Goal: Task Accomplishment & Management: Use online tool/utility

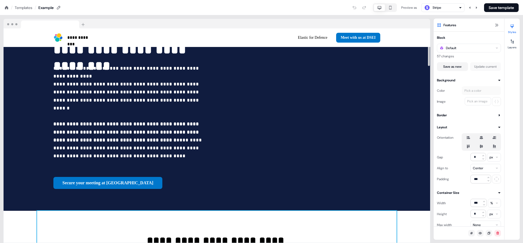
scroll to position [77, 0]
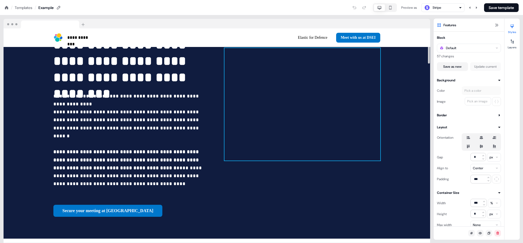
click at [308, 96] on div at bounding box center [303, 104] width 156 height 112
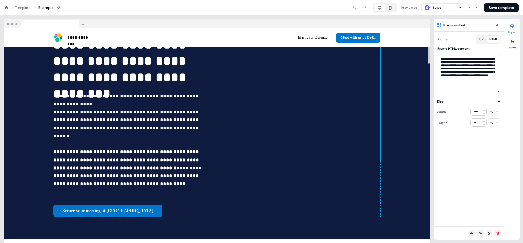
click at [339, 116] on div at bounding box center [303, 104] width 156 height 112
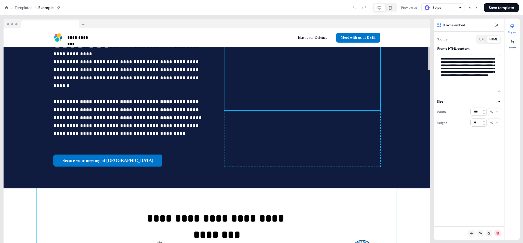
scroll to position [119, 0]
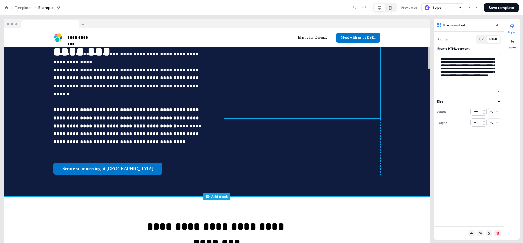
click at [218, 193] on div "Add block" at bounding box center [219, 195] width 17 height 5
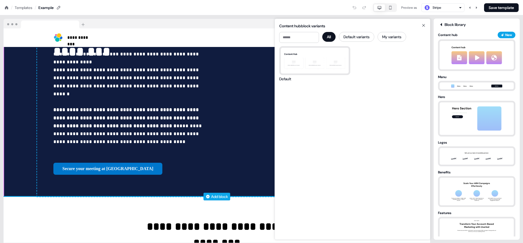
click at [213, 193] on div "Add block" at bounding box center [219, 195] width 17 height 5
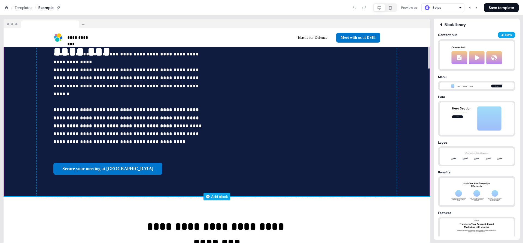
click at [213, 193] on div "Add block" at bounding box center [219, 195] width 17 height 5
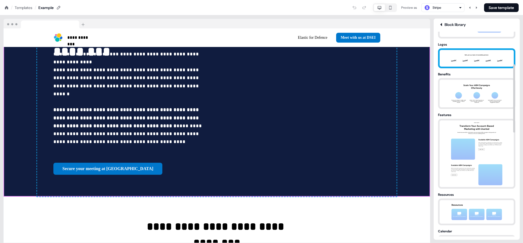
scroll to position [99, 0]
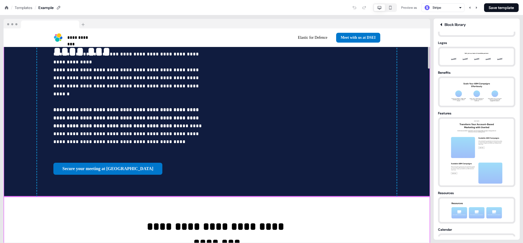
click at [418, 196] on div "**********" at bounding box center [217, 245] width 427 height 99
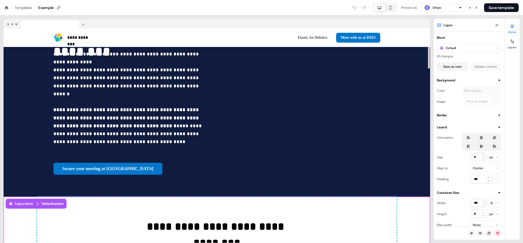
click at [418, 196] on div "**********" at bounding box center [217, 245] width 427 height 99
click at [422, 196] on div "**********" at bounding box center [217, 245] width 427 height 99
click at [392, 144] on div "**********" at bounding box center [217, 62] width 360 height 268
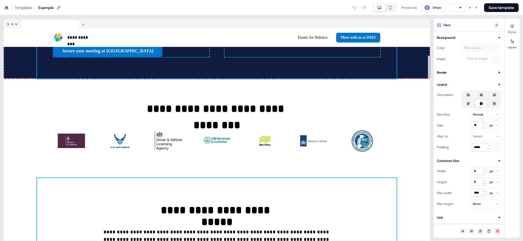
scroll to position [240, 0]
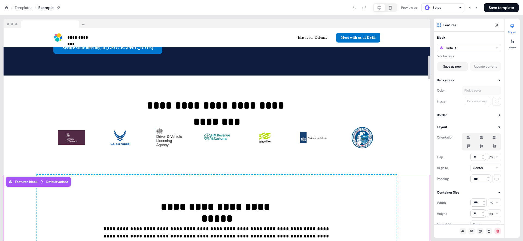
click at [470, 49] on div "Default" at bounding box center [469, 48] width 64 height 9
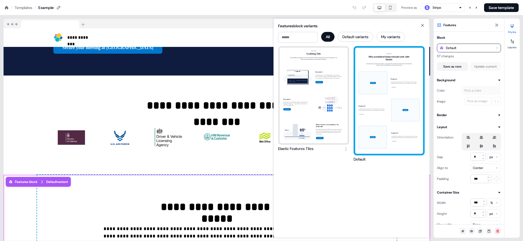
click at [369, 120] on div "How it works Why we believe Stripe should work with Elastic Userled speeds up e…" at bounding box center [389, 101] width 68 height 106
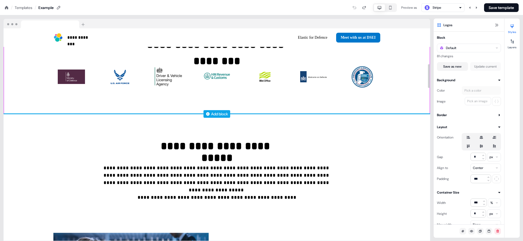
scroll to position [257, 0]
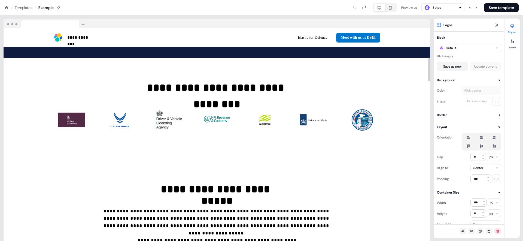
click at [3, 134] on div "**********" at bounding box center [217, 128] width 434 height 226
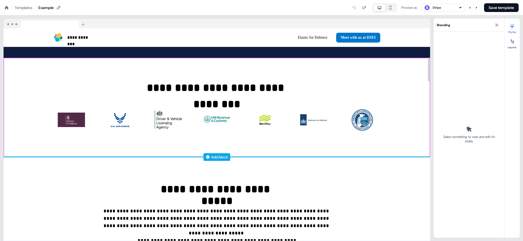
click at [4, 154] on div "Add block" at bounding box center [217, 156] width 427 height 5
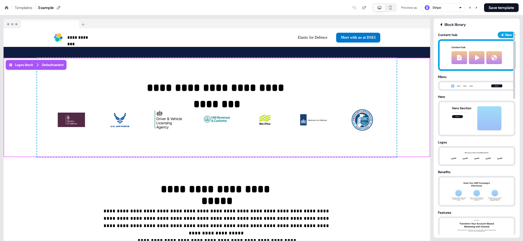
click at [461, 49] on img at bounding box center [477, 55] width 60 height 28
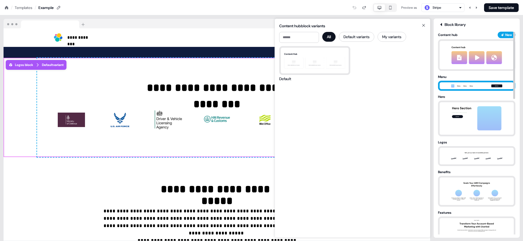
click at [454, 87] on img at bounding box center [476, 86] width 57 height 7
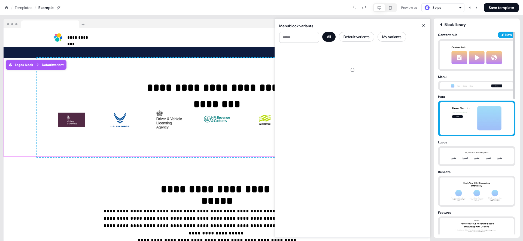
click at [467, 117] on img at bounding box center [476, 118] width 57 height 32
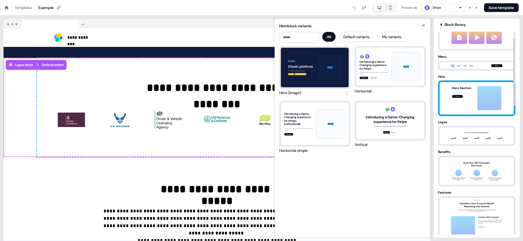
scroll to position [23, 0]
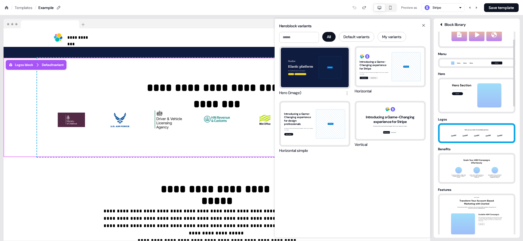
click at [463, 128] on img at bounding box center [476, 133] width 57 height 17
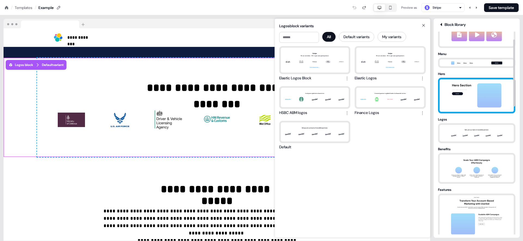
click at [460, 96] on img at bounding box center [476, 95] width 57 height 32
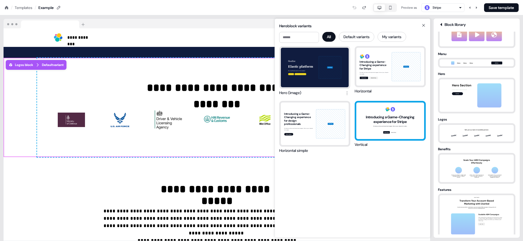
click at [377, 119] on div "Introducing a Game-Changing experience for Stripe We take your ideas and make t…" at bounding box center [390, 120] width 68 height 37
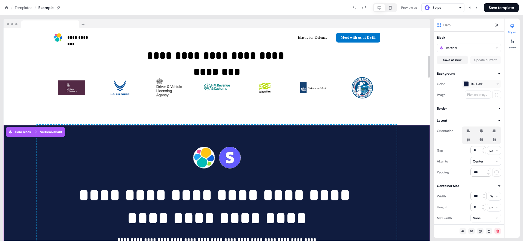
scroll to position [295, 0]
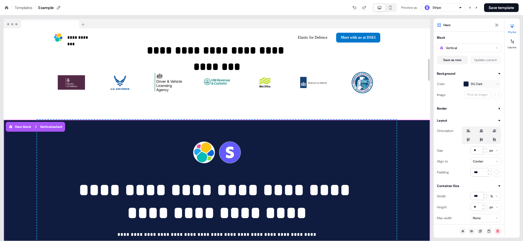
click at [418, 150] on div "**********" at bounding box center [217, 208] width 427 height 176
click at [456, 49] on div "Vertical" at bounding box center [451, 47] width 11 height 5
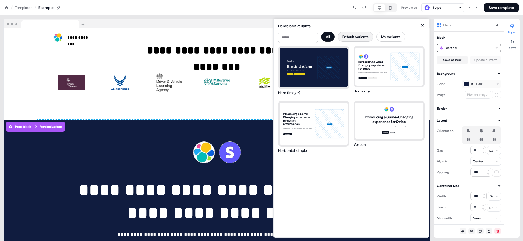
click at [364, 35] on button "Default variants" at bounding box center [355, 37] width 35 height 10
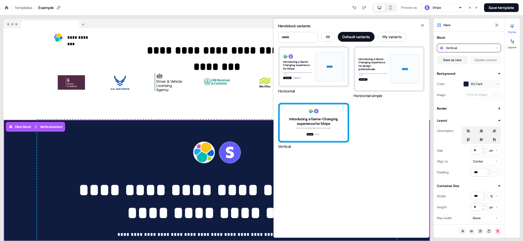
click at [309, 123] on div "Introducing a Game-Changing experience for Stripe We take your ideas and make t…" at bounding box center [314, 122] width 68 height 37
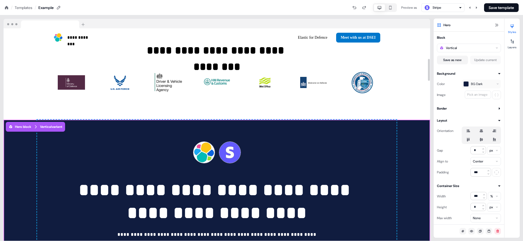
click at [401, 124] on div "**********" at bounding box center [217, 208] width 427 height 176
click at [469, 49] on div "Vertical" at bounding box center [469, 48] width 64 height 9
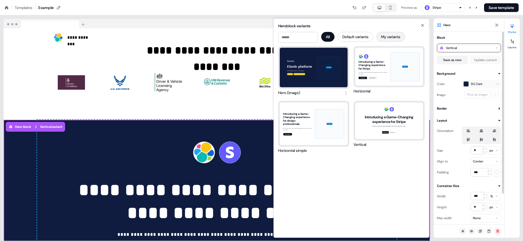
click at [396, 39] on button "My variants" at bounding box center [391, 37] width 29 height 10
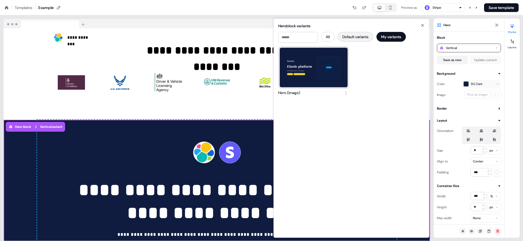
click at [355, 39] on button "Default variants" at bounding box center [355, 37] width 35 height 10
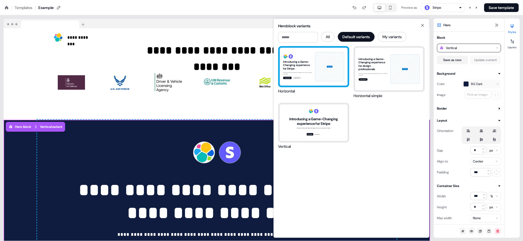
click at [307, 69] on div "Introducing a Game-Changing experience for Stripe We take your ideas and make t…" at bounding box center [314, 67] width 68 height 38
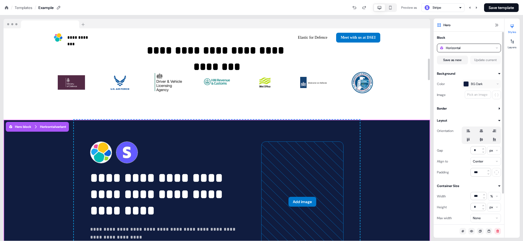
click at [462, 49] on div "Horizontal" at bounding box center [469, 48] width 64 height 9
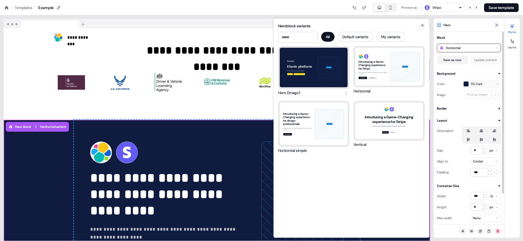
click at [122, 123] on div "**********" at bounding box center [217, 202] width 286 height 164
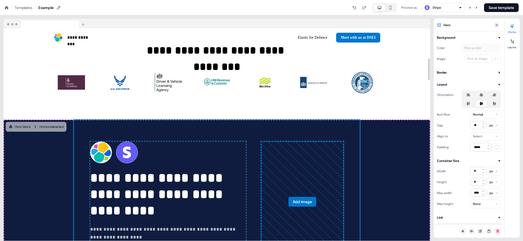
click at [26, 120] on div "**********" at bounding box center [217, 202] width 427 height 164
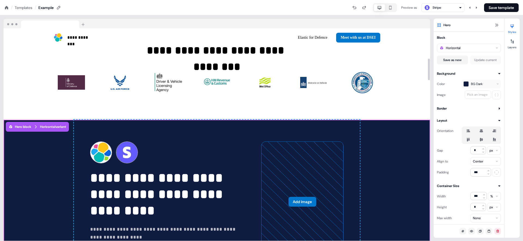
click at [26, 120] on div "**********" at bounding box center [217, 202] width 427 height 164
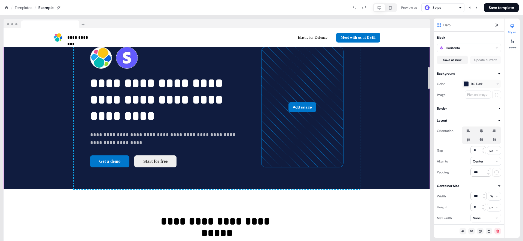
scroll to position [457, 0]
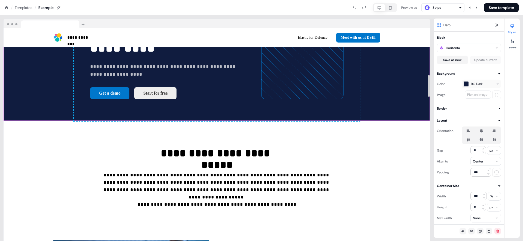
click at [1, 163] on div "**********" at bounding box center [217, 128] width 434 height 226
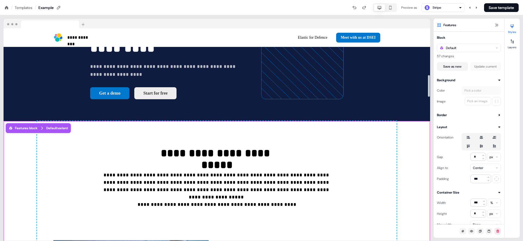
click at [498, 47] on icon "button" at bounding box center [497, 47] width 2 height 1
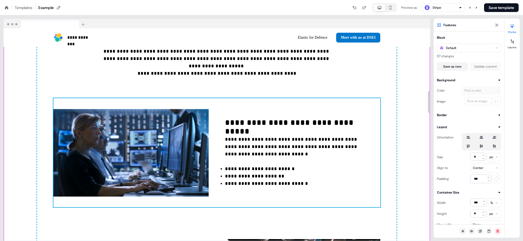
scroll to position [577, 0]
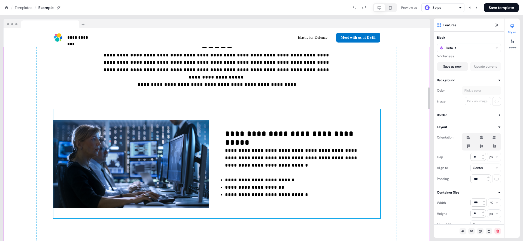
click at [222, 129] on div "**********" at bounding box center [216, 163] width 327 height 109
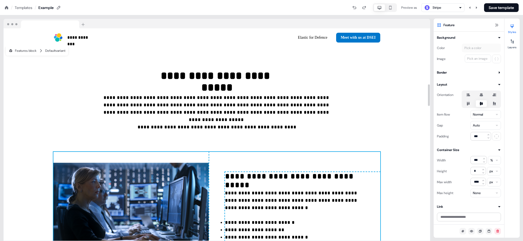
scroll to position [481, 0]
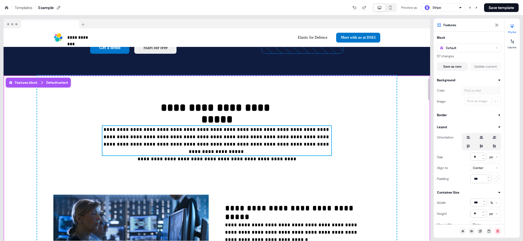
scroll to position [512, 0]
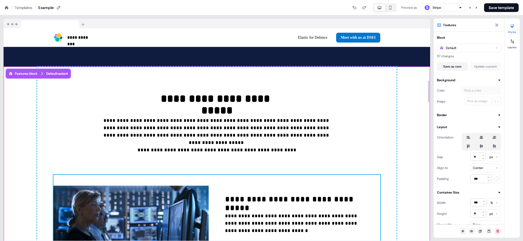
click at [217, 202] on div "**********" at bounding box center [216, 229] width 327 height 109
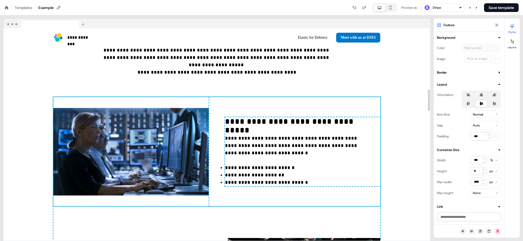
scroll to position [596, 0]
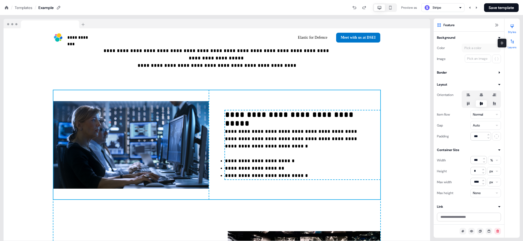
click at [512, 44] on div at bounding box center [512, 41] width 9 height 9
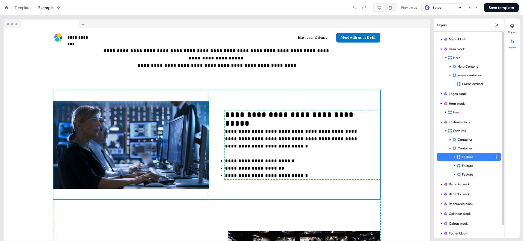
click at [463, 157] on div "Feature" at bounding box center [476, 156] width 38 height 5
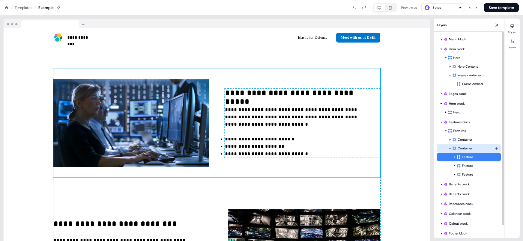
click at [463, 149] on div "Container" at bounding box center [473, 148] width 42 height 5
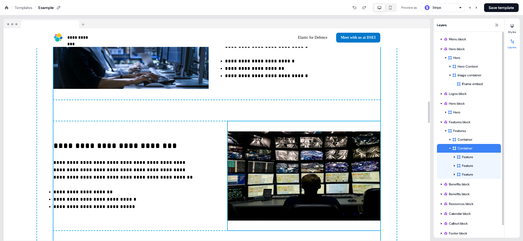
scroll to position [634, 0]
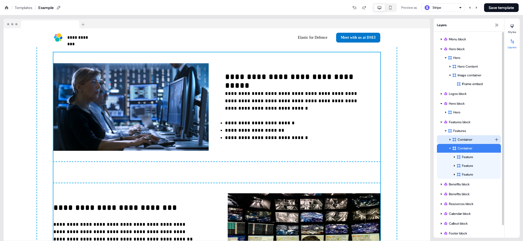
click at [485, 137] on div "Container" at bounding box center [473, 139] width 42 height 5
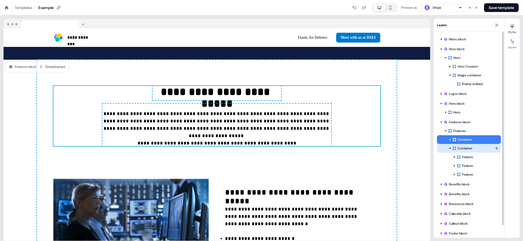
scroll to position [511, 0]
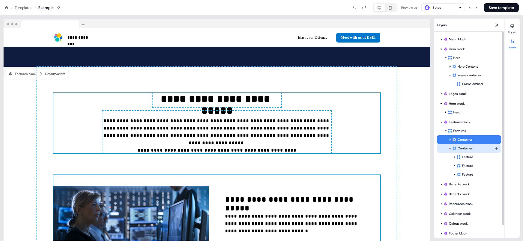
click at [450, 147] on icon at bounding box center [450, 148] width 3 height 3
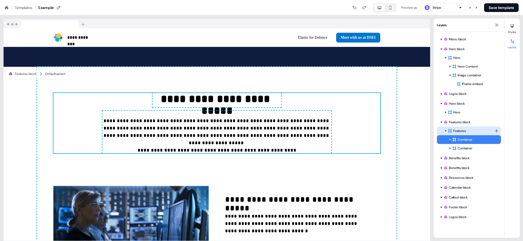
click at [463, 130] on div "Features" at bounding box center [471, 130] width 47 height 5
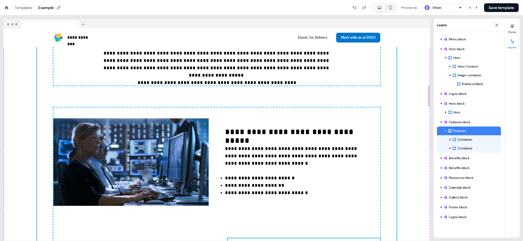
scroll to position [519, 0]
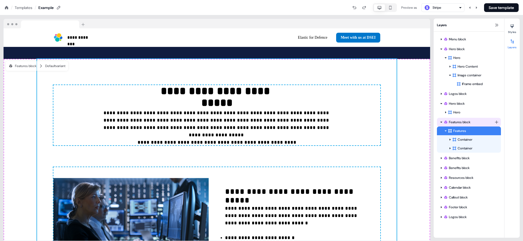
click at [456, 123] on div "Features block" at bounding box center [469, 121] width 51 height 5
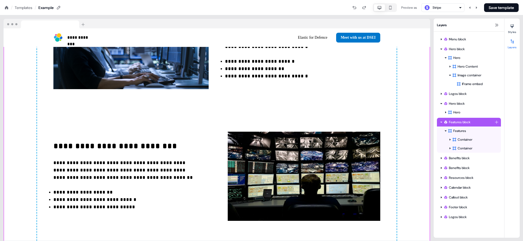
scroll to position [708, 0]
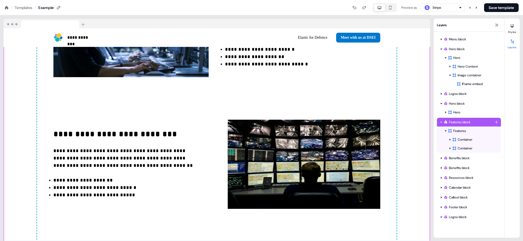
click at [456, 123] on div "Features block" at bounding box center [469, 121] width 51 height 5
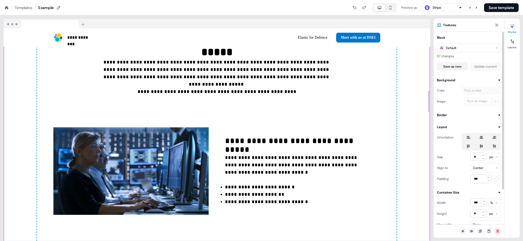
scroll to position [547, 0]
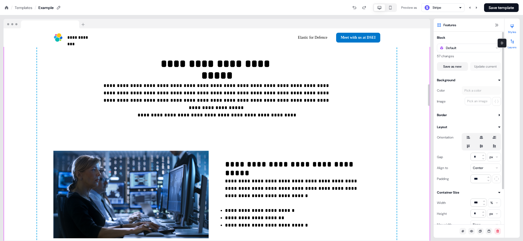
click at [514, 38] on div at bounding box center [512, 41] width 9 height 9
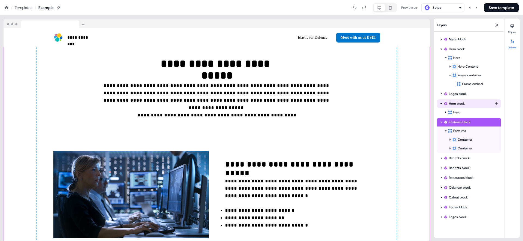
click at [442, 104] on icon at bounding box center [441, 103] width 3 height 3
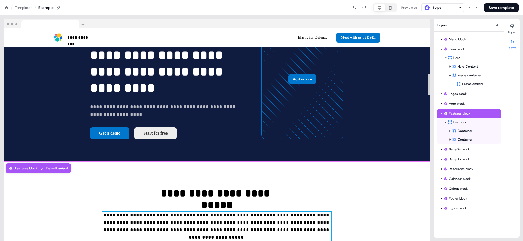
scroll to position [383, 0]
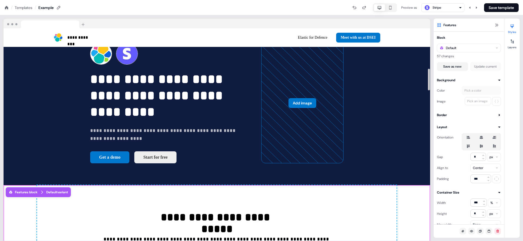
scroll to position [394, 0]
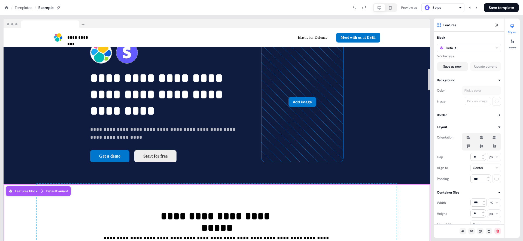
click at [30, 194] on div "Features block" at bounding box center [22, 190] width 29 height 5
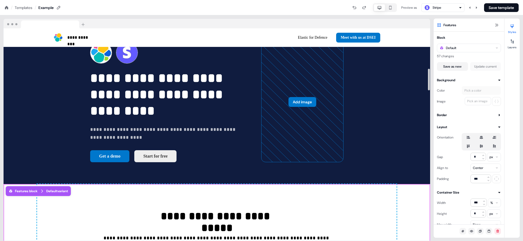
click at [43, 194] on div "Features block Default variant" at bounding box center [38, 190] width 60 height 5
click at [514, 43] on icon at bounding box center [512, 41] width 4 height 4
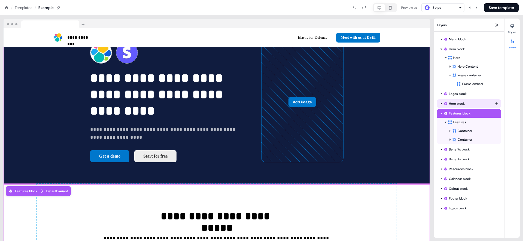
click at [451, 102] on div "Hero block" at bounding box center [469, 103] width 51 height 5
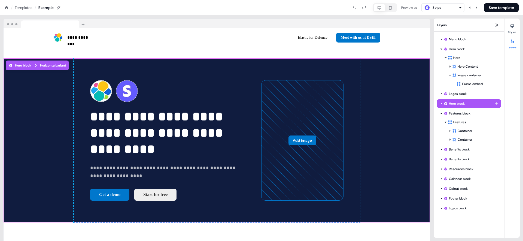
scroll to position [356, 0]
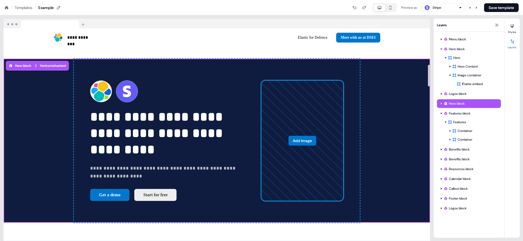
click at [310, 136] on button "Add image" at bounding box center [303, 141] width 28 height 10
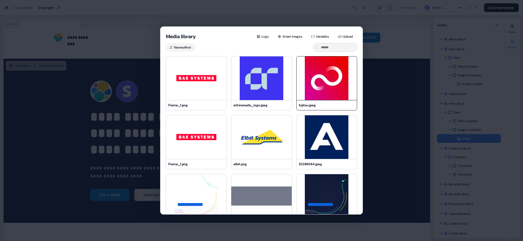
click at [318, 98] on img at bounding box center [327, 78] width 60 height 44
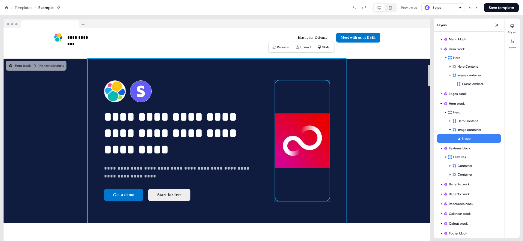
scroll to position [403, 0]
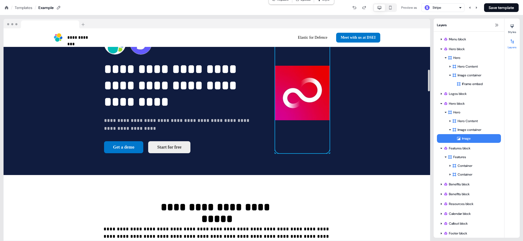
click at [330, 99] on img at bounding box center [302, 93] width 54 height 121
click at [514, 27] on icon at bounding box center [512, 26] width 4 height 4
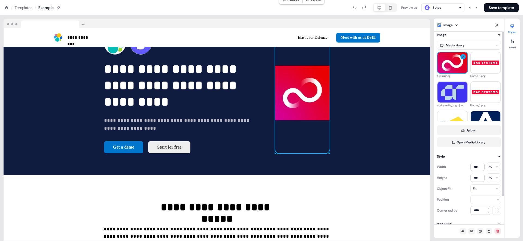
scroll to position [0, 0]
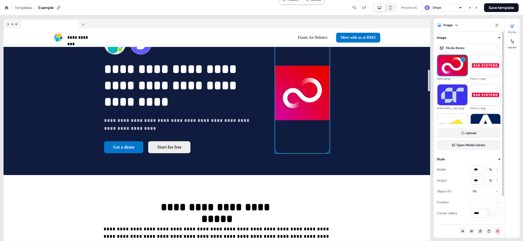
click at [330, 97] on img at bounding box center [302, 93] width 54 height 121
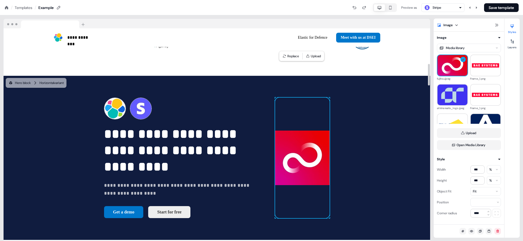
scroll to position [337, 0]
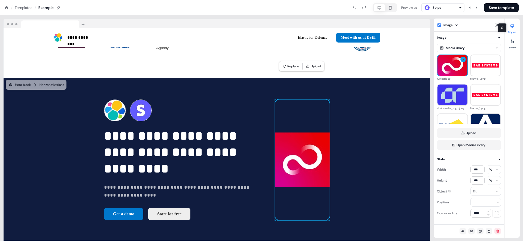
click at [511, 28] on icon at bounding box center [512, 26] width 4 height 4
click at [457, 0] on body "**********" at bounding box center [261, 0] width 523 height 0
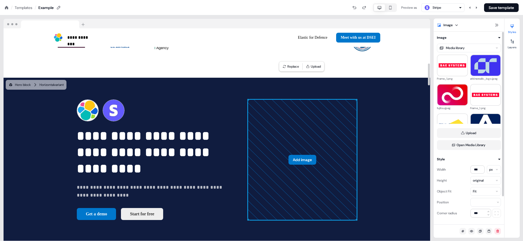
click at [306, 155] on button "Add image" at bounding box center [303, 160] width 28 height 10
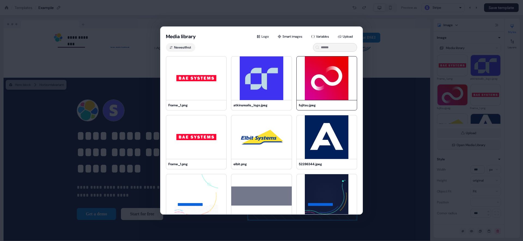
click at [335, 79] on img at bounding box center [327, 78] width 60 height 44
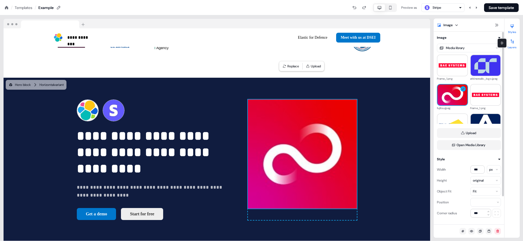
click at [511, 43] on icon at bounding box center [512, 41] width 4 height 4
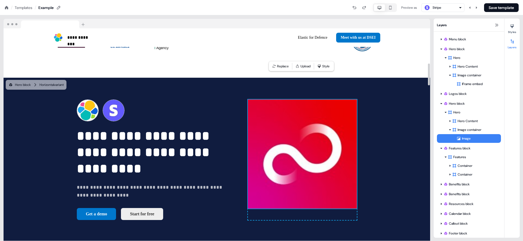
click at [357, 182] on div "To pick up a draggable item, press the space bar. While dragging, use the arrow…" at bounding box center [302, 159] width 109 height 121
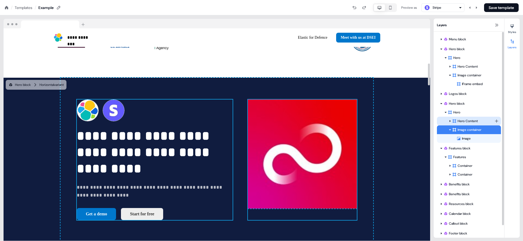
click at [477, 125] on div "Hero Content" at bounding box center [469, 121] width 64 height 9
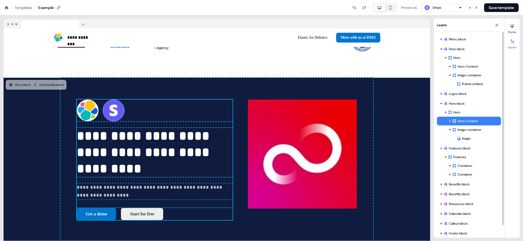
scroll to position [338, 0]
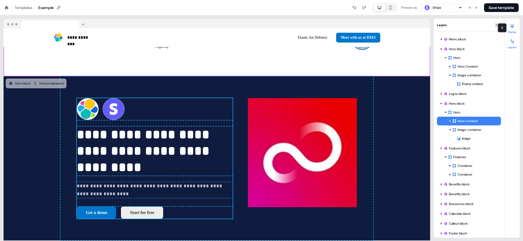
click at [513, 28] on div at bounding box center [512, 26] width 9 height 9
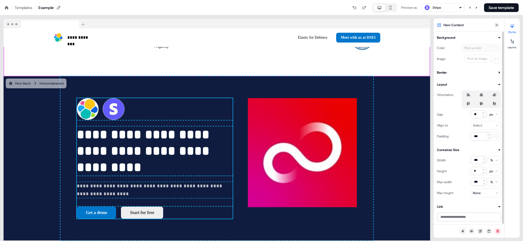
click at [480, 103] on icon at bounding box center [482, 103] width 4 height 3
click at [480, 103] on button "button" at bounding box center [481, 103] width 4 height 4
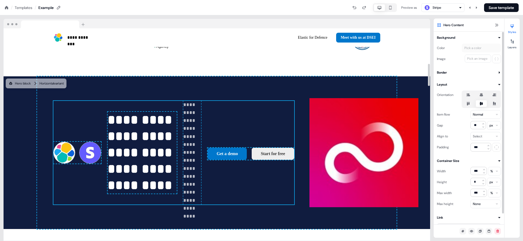
click at [484, 95] on icon at bounding box center [481, 95] width 7 height 4
click at [484, 95] on button "button" at bounding box center [481, 95] width 4 height 4
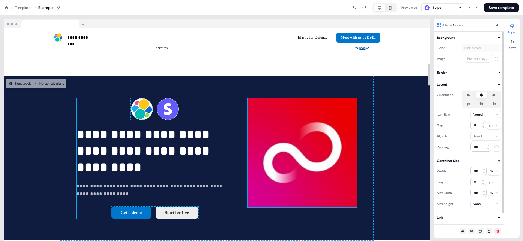
click at [344, 105] on img at bounding box center [302, 152] width 109 height 109
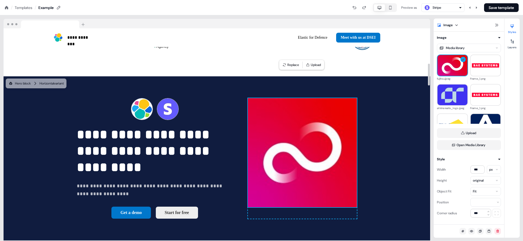
click at [357, 102] on div "To pick up a draggable item, press the space bar. While dragging, use the arrow…" at bounding box center [302, 158] width 109 height 121
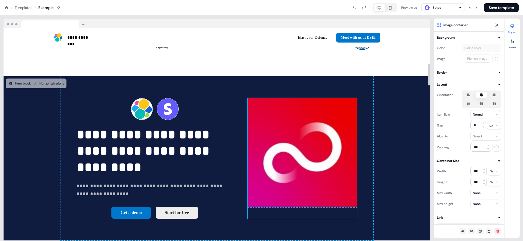
click at [357, 102] on div "To pick up a draggable item, press the space bar. While dragging, use the arrow…" at bounding box center [302, 158] width 109 height 121
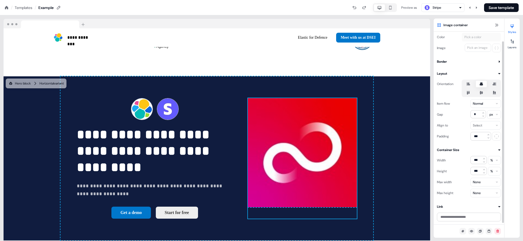
scroll to position [11, 0]
click at [494, 91] on icon at bounding box center [494, 93] width 3 height 4
click at [494, 101] on button "button" at bounding box center [494, 103] width 4 height 4
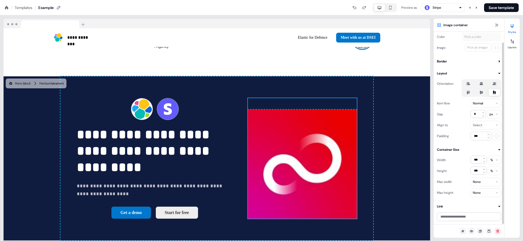
click at [496, 84] on icon at bounding box center [494, 83] width 7 height 4
click at [496, 93] on button "button" at bounding box center [494, 95] width 4 height 4
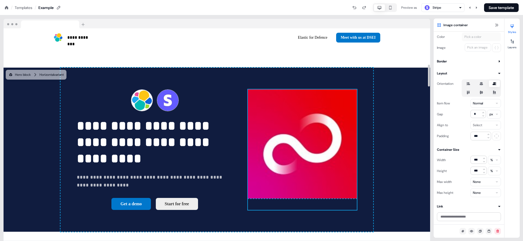
scroll to position [348, 0]
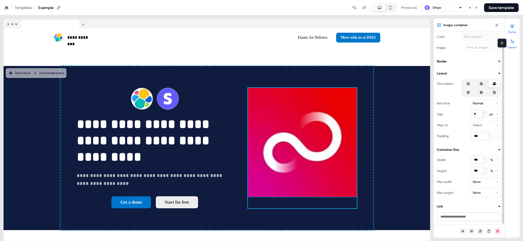
click at [513, 40] on icon at bounding box center [512, 41] width 4 height 4
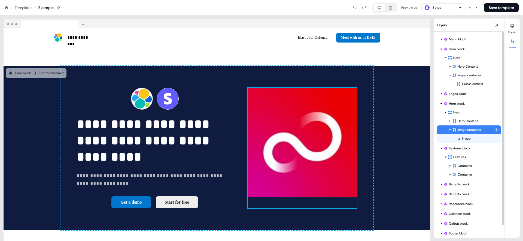
click at [461, 130] on div "Image container" at bounding box center [473, 129] width 42 height 5
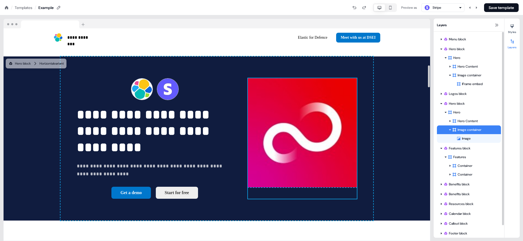
scroll to position [359, 0]
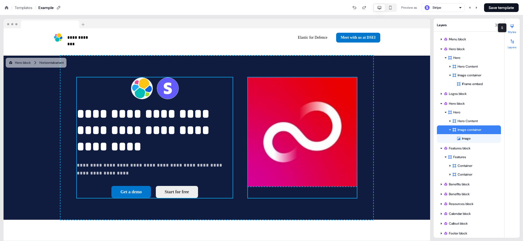
click at [513, 30] on button "Styles" at bounding box center [512, 28] width 15 height 12
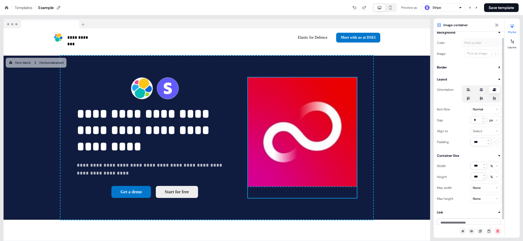
scroll to position [6, 0]
click at [493, 0] on html "**********" at bounding box center [261, 0] width 523 height 0
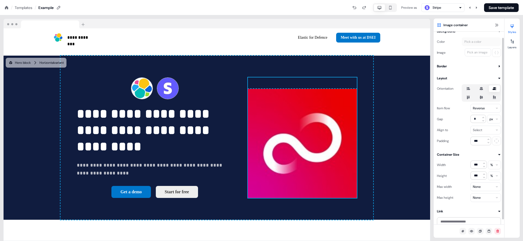
click at [491, 0] on html "**********" at bounding box center [261, 0] width 523 height 0
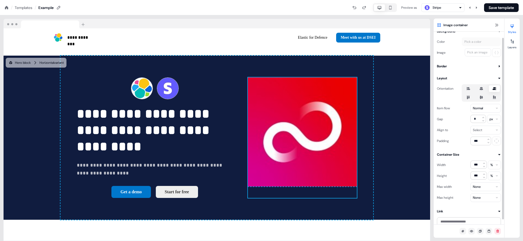
click at [487, 0] on html "**********" at bounding box center [261, 0] width 523 height 0
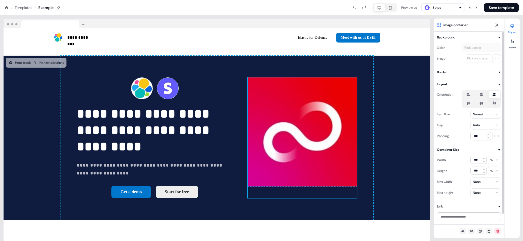
scroll to position [0, 0]
click at [484, 0] on html "**********" at bounding box center [261, 0] width 523 height 0
click at [459, 0] on html "**********" at bounding box center [261, 0] width 523 height 0
click at [481, 0] on html "**********" at bounding box center [261, 0] width 523 height 0
click at [454, 0] on html "**********" at bounding box center [261, 0] width 523 height 0
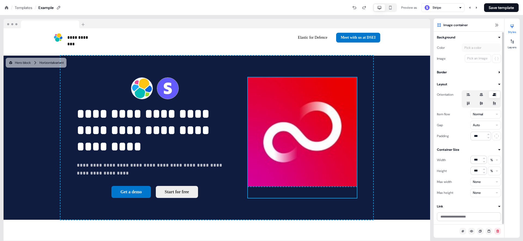
scroll to position [0, 0]
click at [513, 45] on button "Layers" at bounding box center [512, 43] width 15 height 12
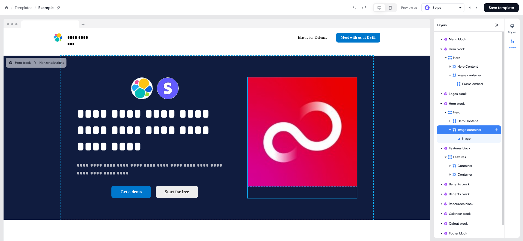
click at [469, 130] on div "Image container" at bounding box center [473, 129] width 42 height 5
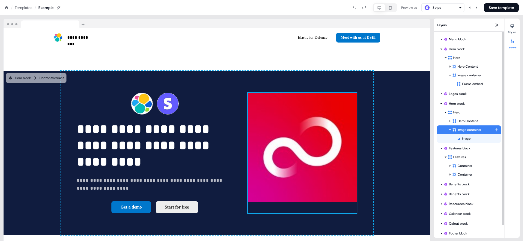
scroll to position [338, 0]
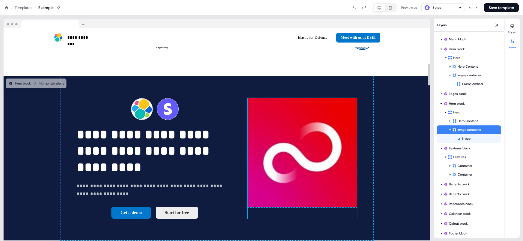
click at [357, 150] on img at bounding box center [302, 152] width 109 height 109
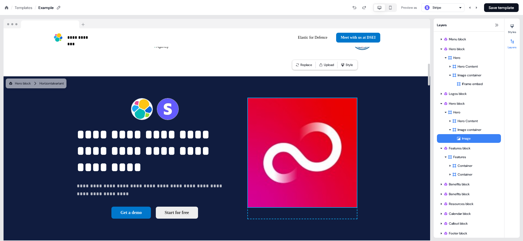
click at [357, 150] on img at bounding box center [302, 152] width 109 height 109
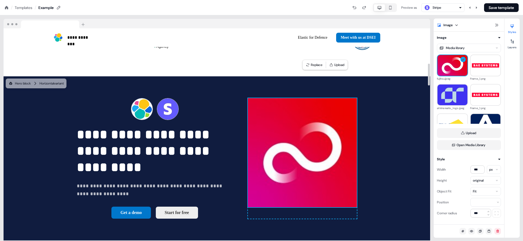
click at [357, 150] on img at bounding box center [302, 152] width 109 height 109
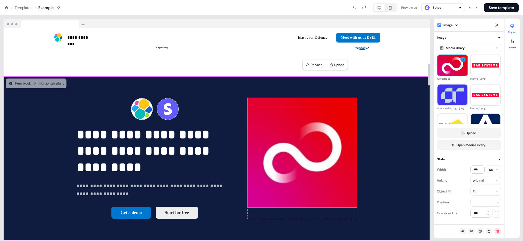
click at [405, 194] on div "**********" at bounding box center [217, 158] width 427 height 164
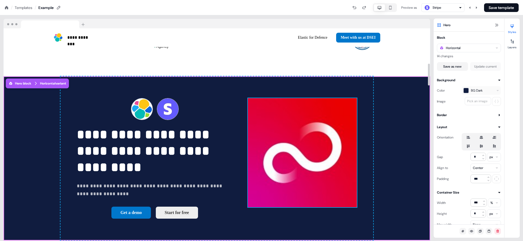
click at [347, 169] on img at bounding box center [302, 152] width 109 height 109
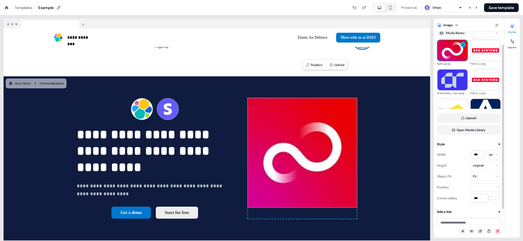
scroll to position [32, 0]
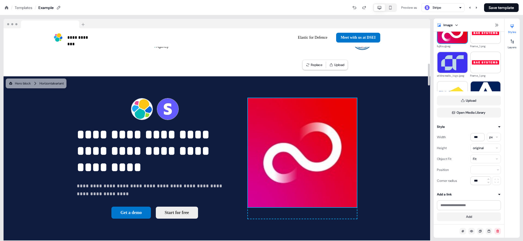
click at [260, 169] on div "To pick up a draggable item, press the space bar. While dragging, use the arrow…" at bounding box center [302, 158] width 109 height 121
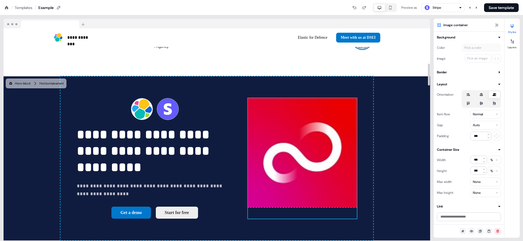
click at [254, 148] on div "To pick up a draggable item, press the space bar. While dragging, use the arrow…" at bounding box center [302, 158] width 109 height 121
click at [248, 141] on div "To pick up a draggable item, press the space bar. While dragging, use the arrow…" at bounding box center [302, 158] width 109 height 121
click at [355, 173] on img at bounding box center [302, 152] width 109 height 109
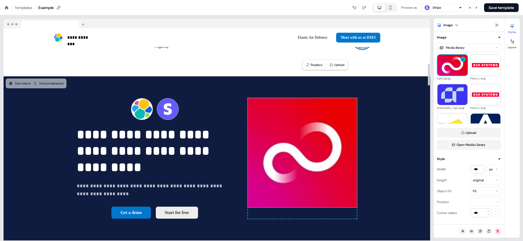
click at [259, 160] on div "To pick up a draggable item, press the space bar. While dragging, use the arrow…" at bounding box center [302, 158] width 109 height 121
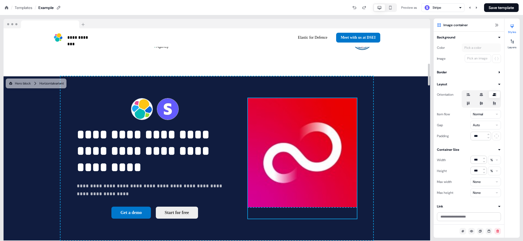
click at [348, 192] on div "To pick up a draggable item, press the space bar. While dragging, use the arrow…" at bounding box center [302, 158] width 109 height 121
click at [301, 153] on img at bounding box center [302, 152] width 109 height 109
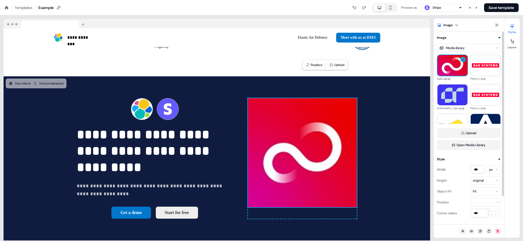
scroll to position [32, 0]
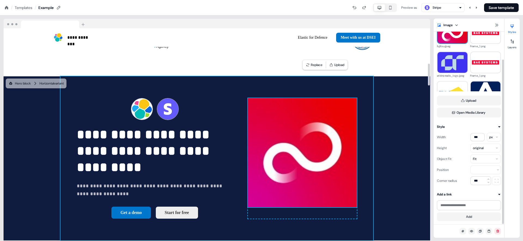
click at [373, 164] on div "**********" at bounding box center [216, 158] width 313 height 164
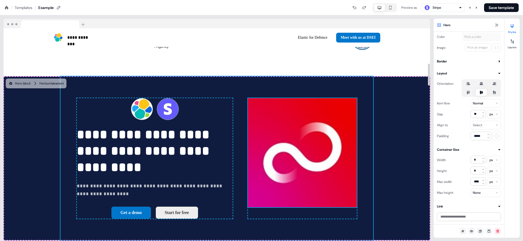
click at [355, 169] on img at bounding box center [302, 152] width 109 height 109
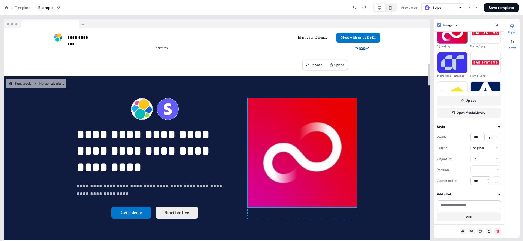
click at [258, 187] on div "To pick up a draggable item, press the space bar. While dragging, use the arrow…" at bounding box center [302, 158] width 109 height 121
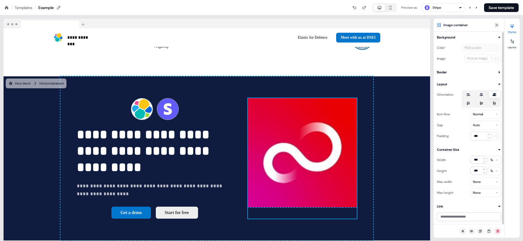
click at [482, 102] on icon at bounding box center [482, 103] width 4 height 3
click at [482, 102] on button "button" at bounding box center [481, 103] width 4 height 4
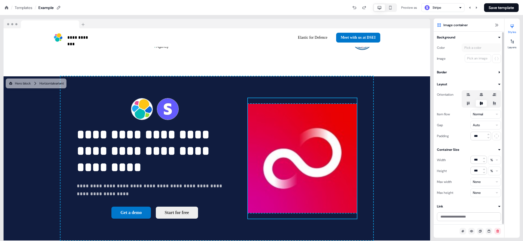
click at [492, 95] on icon at bounding box center [494, 94] width 7 height 4
click at [492, 95] on button "button" at bounding box center [494, 95] width 4 height 4
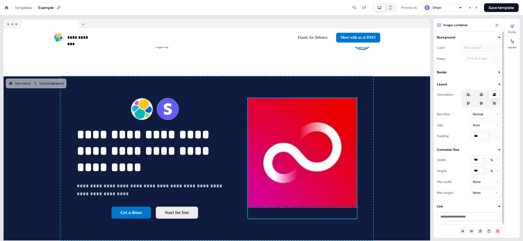
scroll to position [0, 0]
click at [501, 41] on div "Background Color Pick a color Image Pick an image" at bounding box center [469, 49] width 71 height 28
click at [516, 42] on div at bounding box center [512, 41] width 9 height 9
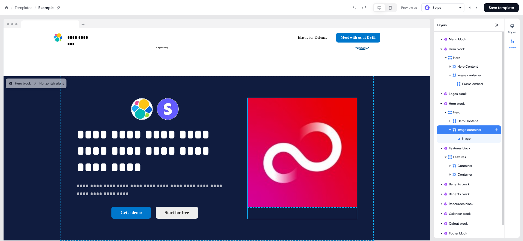
click at [466, 131] on div "Image container" at bounding box center [473, 129] width 42 height 5
click at [248, 158] on div "To pick up a draggable item, press the space bar. While dragging, use the arrow…" at bounding box center [302, 158] width 109 height 121
click at [475, 142] on div "Image" at bounding box center [469, 138] width 64 height 9
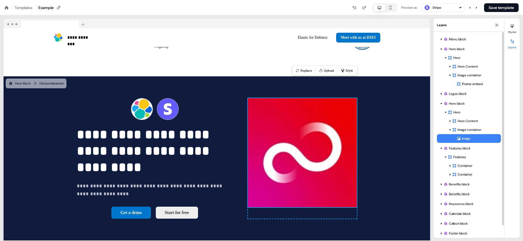
scroll to position [332, 0]
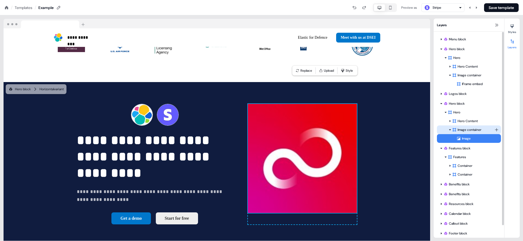
click at [471, 128] on div "Image container" at bounding box center [473, 129] width 42 height 5
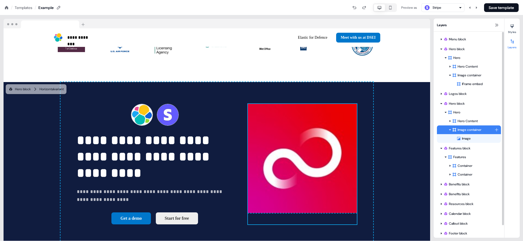
scroll to position [338, 0]
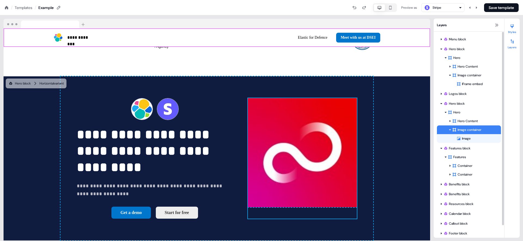
click at [509, 29] on div at bounding box center [512, 26] width 9 height 9
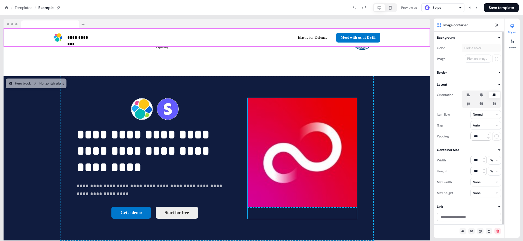
scroll to position [0, 0]
click at [481, 104] on icon at bounding box center [482, 103] width 4 height 3
click at [481, 104] on button "button" at bounding box center [481, 103] width 4 height 4
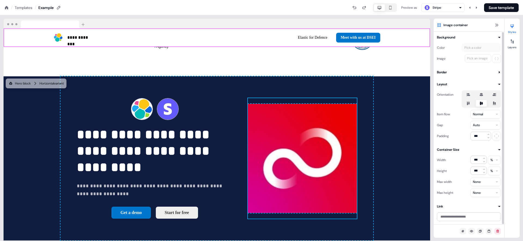
click at [485, 0] on html "**********" at bounding box center [261, 0] width 523 height 0
click at [460, 0] on html "**********" at bounding box center [261, 0] width 523 height 0
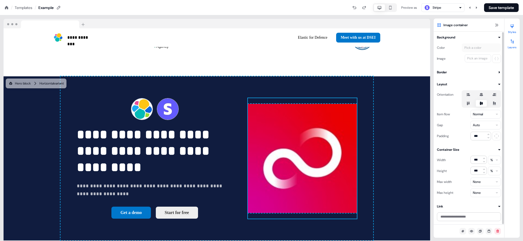
click at [514, 44] on div at bounding box center [512, 41] width 9 height 9
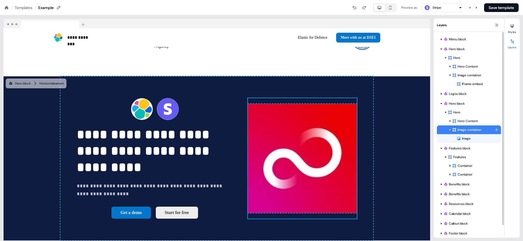
click at [472, 127] on div "Image container" at bounding box center [473, 129] width 42 height 5
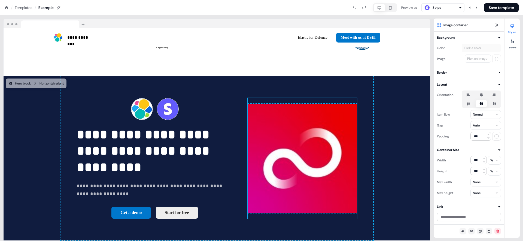
click at [472, 0] on html "**********" at bounding box center [261, 0] width 523 height 0
click at [438, 0] on html "**********" at bounding box center [261, 0] width 523 height 0
click at [488, 0] on html "**********" at bounding box center [261, 0] width 523 height 0
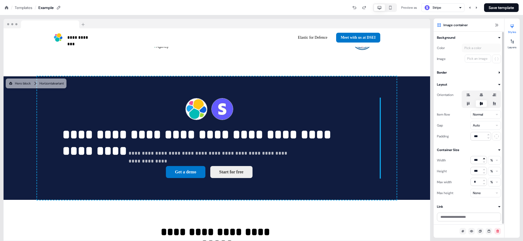
click at [485, 159] on icon at bounding box center [484, 158] width 3 height 3
click at [484, 162] on icon at bounding box center [484, 161] width 2 height 1
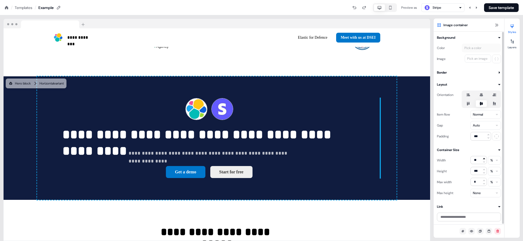
click at [484, 159] on icon at bounding box center [484, 158] width 3 height 3
type input "***"
click at [484, 92] on icon at bounding box center [481, 94] width 7 height 4
click at [484, 93] on button "button" at bounding box center [481, 95] width 4 height 4
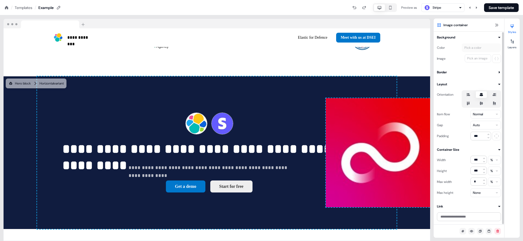
click at [483, 103] on icon at bounding box center [481, 103] width 7 height 4
click at [483, 103] on button "button" at bounding box center [481, 103] width 4 height 4
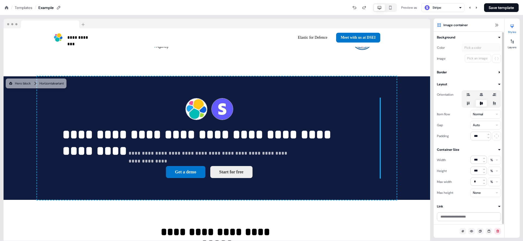
click at [482, 96] on icon at bounding box center [481, 94] width 7 height 4
click at [482, 96] on button "button" at bounding box center [481, 95] width 4 height 4
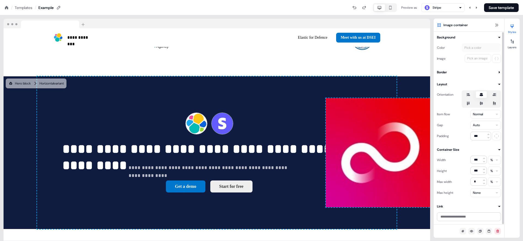
click at [471, 94] on icon at bounding box center [468, 94] width 7 height 4
click at [471, 94] on button "button" at bounding box center [468, 95] width 4 height 4
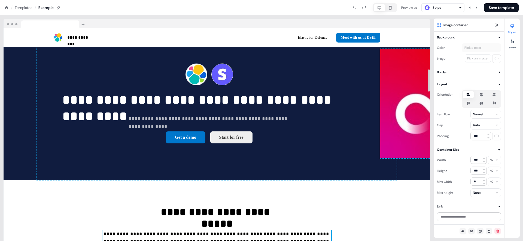
scroll to position [354, 0]
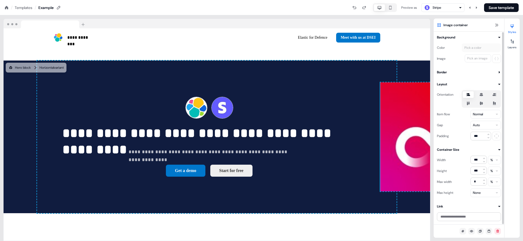
click at [493, 96] on icon at bounding box center [494, 94] width 7 height 4
click at [493, 96] on button "button" at bounding box center [494, 95] width 4 height 4
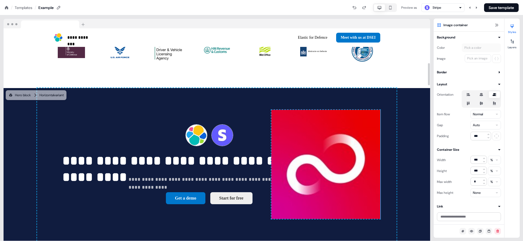
scroll to position [323, 0]
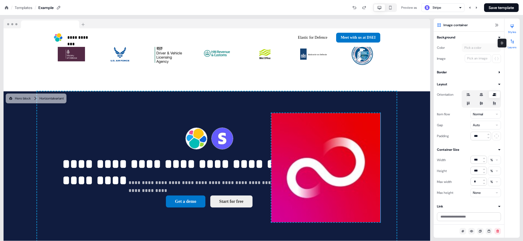
click at [512, 48] on button "Layers" at bounding box center [512, 43] width 15 height 12
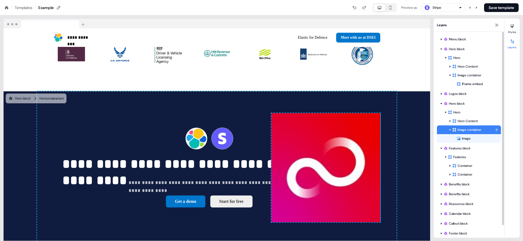
click at [450, 130] on icon at bounding box center [450, 129] width 3 height 3
click at [461, 130] on div "Image container" at bounding box center [473, 129] width 42 height 5
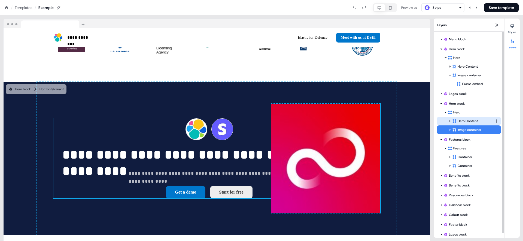
click at [468, 124] on div "Hero Content" at bounding box center [469, 121] width 64 height 9
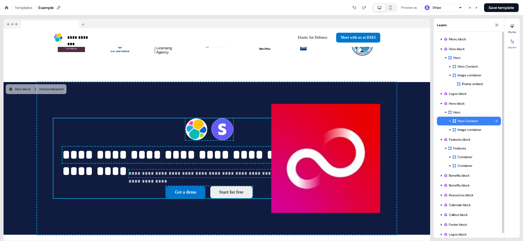
click at [471, 123] on div "Hero Content" at bounding box center [473, 120] width 42 height 5
click at [468, 114] on div "Hero" at bounding box center [471, 112] width 47 height 5
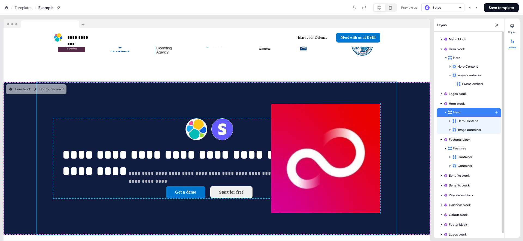
click at [468, 114] on div "Hero" at bounding box center [471, 112] width 47 height 5
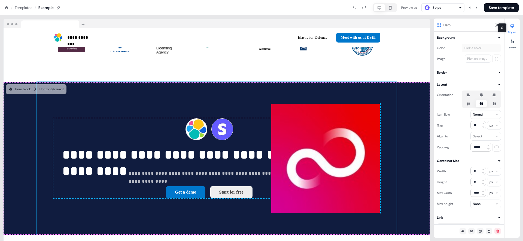
click at [514, 27] on icon at bounding box center [512, 26] width 4 height 4
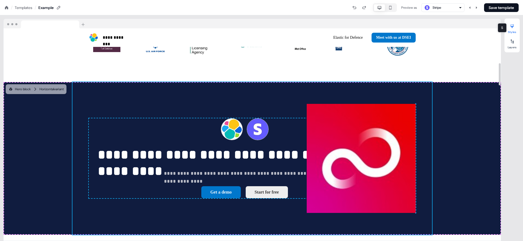
click at [514, 25] on icon at bounding box center [512, 26] width 4 height 4
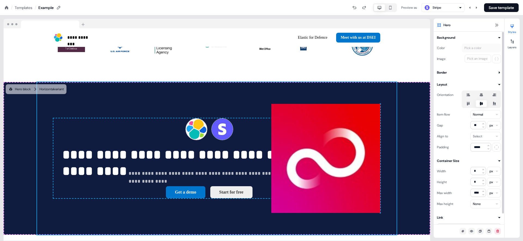
click at [498, 94] on icon at bounding box center [494, 95] width 7 height 4
click at [497, 94] on button "button" at bounding box center [494, 95] width 4 height 4
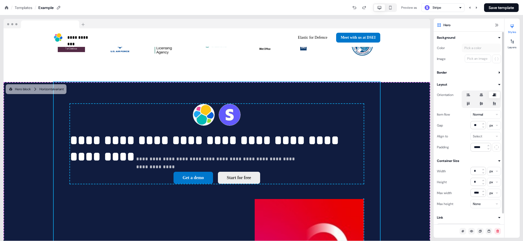
click at [483, 95] on icon at bounding box center [481, 95] width 3 height 4
click at [483, 95] on button "button" at bounding box center [481, 95] width 4 height 4
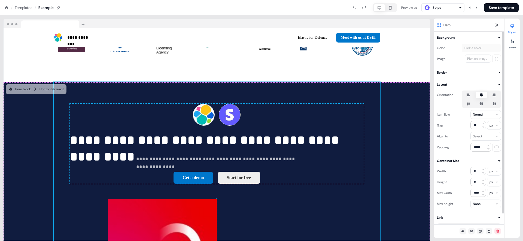
click at [469, 97] on icon at bounding box center [468, 95] width 7 height 4
click at [469, 97] on button "button" at bounding box center [468, 95] width 4 height 4
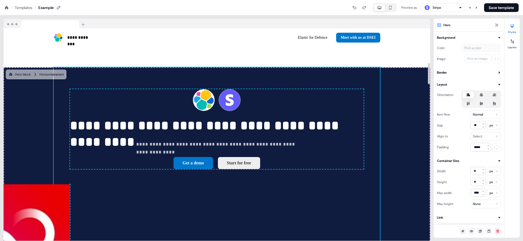
scroll to position [347, 0]
click at [465, 105] on label at bounding box center [468, 103] width 11 height 7
click at [466, 105] on button "button" at bounding box center [468, 103] width 4 height 4
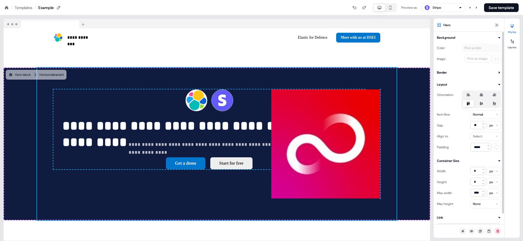
click at [469, 95] on icon at bounding box center [469, 94] width 4 height 3
click at [469, 95] on button "button" at bounding box center [468, 95] width 4 height 4
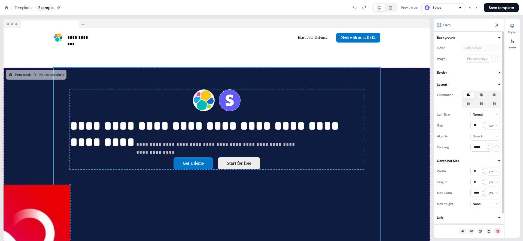
click at [481, 102] on icon at bounding box center [481, 103] width 7 height 4
click at [481, 102] on button "button" at bounding box center [481, 103] width 4 height 4
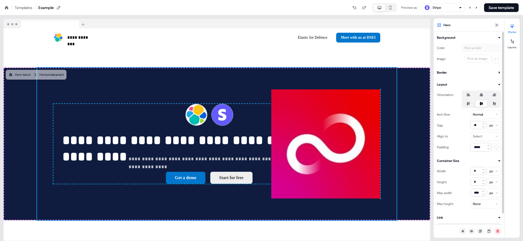
click at [494, 104] on icon at bounding box center [494, 104] width 3 height 4
click at [494, 104] on button "button" at bounding box center [494, 103] width 4 height 4
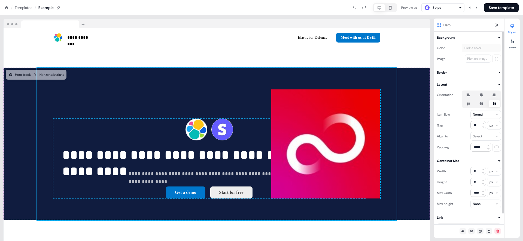
click at [483, 104] on icon at bounding box center [481, 103] width 7 height 4
click at [483, 104] on button "button" at bounding box center [481, 103] width 4 height 4
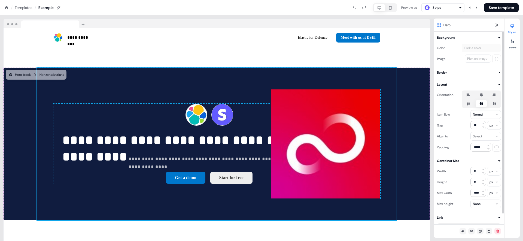
click at [495, 104] on icon at bounding box center [494, 104] width 3 height 4
click at [495, 104] on button "button" at bounding box center [494, 103] width 4 height 4
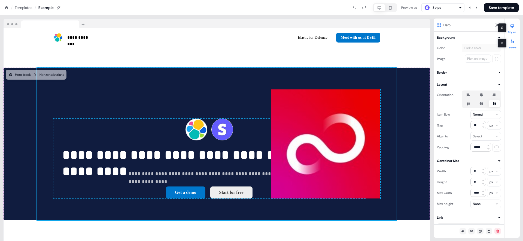
click at [514, 38] on div at bounding box center [512, 41] width 9 height 9
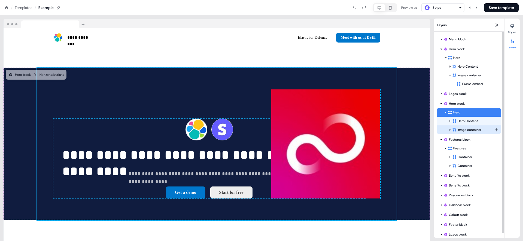
click at [466, 127] on div "Image container" at bounding box center [473, 129] width 42 height 5
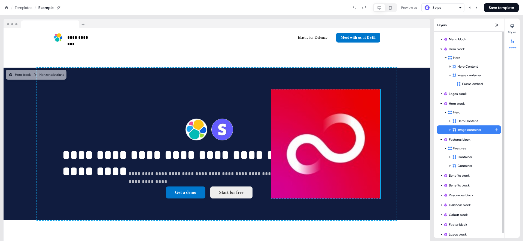
scroll to position [332, 0]
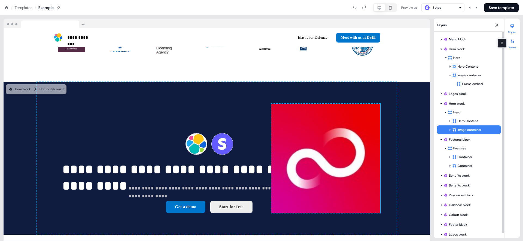
click at [516, 25] on div at bounding box center [512, 26] width 9 height 9
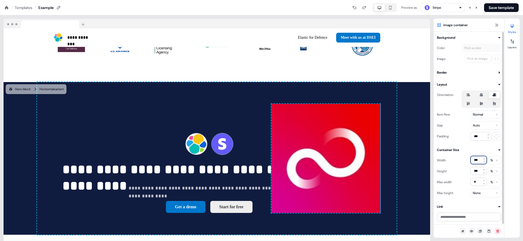
click at [478, 160] on input "***" at bounding box center [479, 160] width 16 height 8
type input "**"
click at [477, 172] on input "***" at bounding box center [479, 171] width 16 height 8
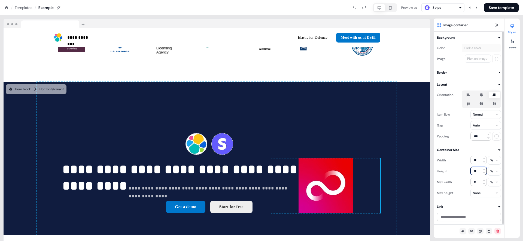
type input "**"
click at [511, 42] on icon at bounding box center [512, 41] width 4 height 4
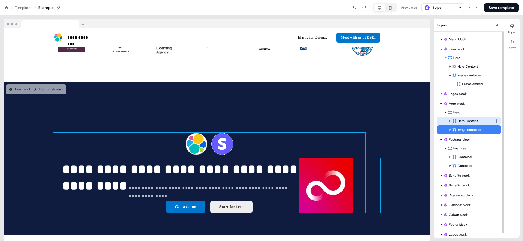
click at [462, 119] on div "Hero Content" at bounding box center [473, 120] width 42 height 5
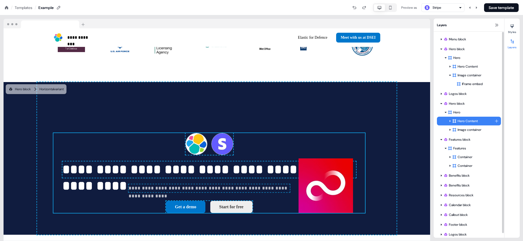
scroll to position [347, 0]
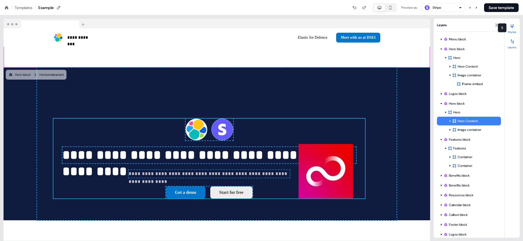
click at [513, 30] on button "Styles" at bounding box center [512, 28] width 15 height 12
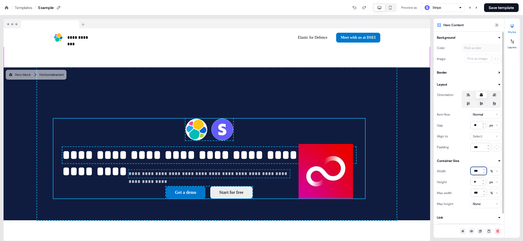
click at [477, 172] on input "***" at bounding box center [479, 171] width 16 height 8
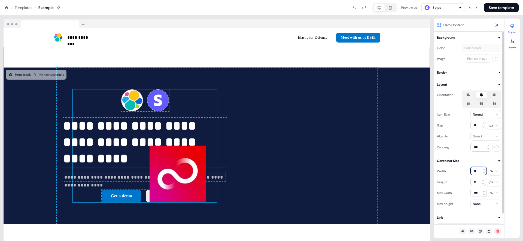
type input "*"
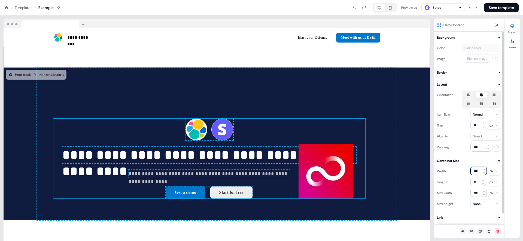
type input "***"
click at [513, 41] on icon at bounding box center [512, 42] width 3 height 4
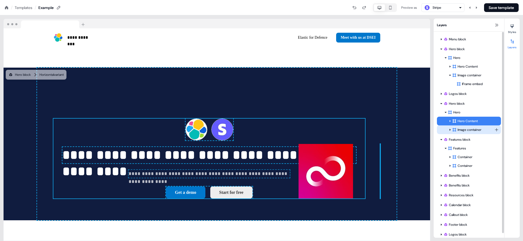
click at [462, 128] on div "Image container" at bounding box center [473, 129] width 42 height 5
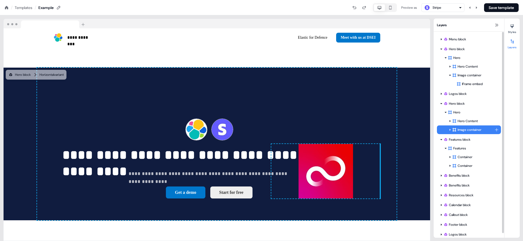
scroll to position [359, 0]
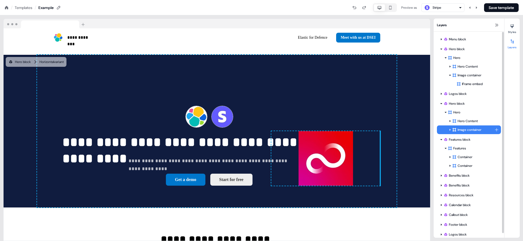
click at [449, 130] on icon at bounding box center [450, 129] width 3 height 3
click at [461, 136] on div "Image" at bounding box center [479, 138] width 44 height 5
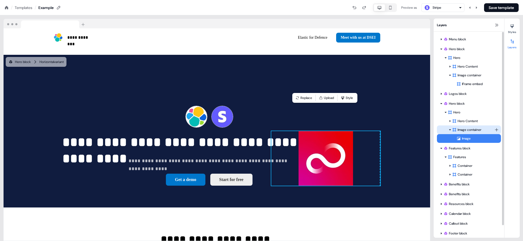
click at [472, 131] on div "Image container" at bounding box center [473, 129] width 42 height 5
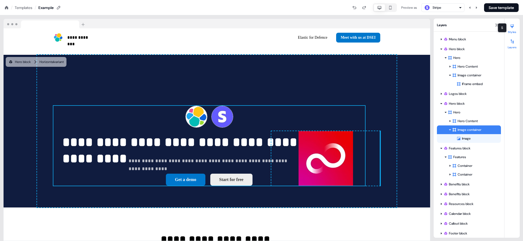
click at [516, 29] on div at bounding box center [512, 26] width 9 height 9
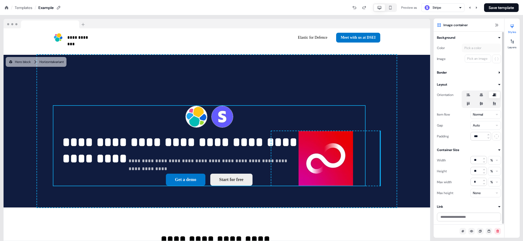
click at [481, 103] on icon at bounding box center [482, 103] width 4 height 3
click at [481, 103] on button "button" at bounding box center [481, 103] width 4 height 4
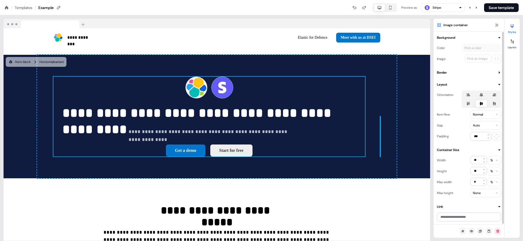
click at [482, 90] on div at bounding box center [481, 98] width 39 height 17
click at [481, 93] on icon at bounding box center [481, 95] width 7 height 4
click at [481, 93] on button "button" at bounding box center [481, 95] width 4 height 4
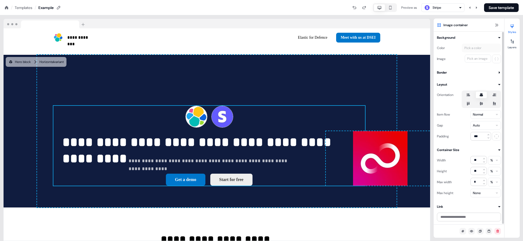
click at [480, 0] on html "**********" at bounding box center [261, 0] width 523 height 0
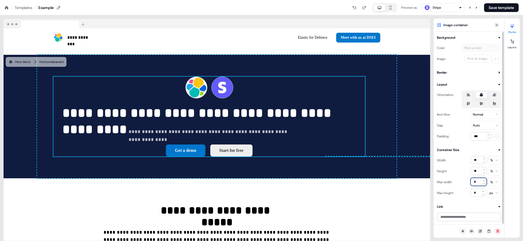
click at [475, 181] on input "*" at bounding box center [479, 182] width 16 height 8
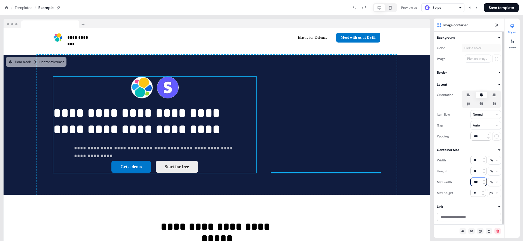
type input "***"
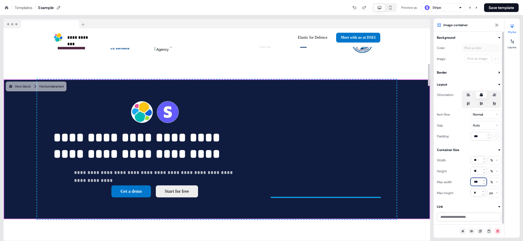
scroll to position [329, 0]
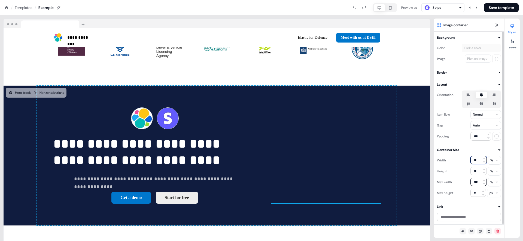
click at [475, 161] on input "**" at bounding box center [479, 160] width 16 height 8
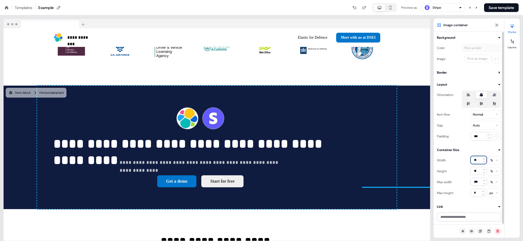
type input "***"
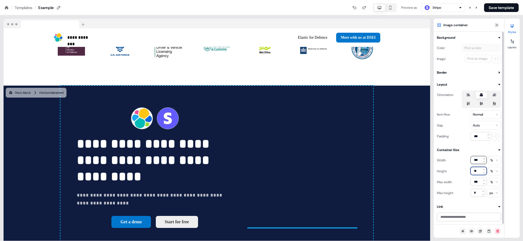
click at [478, 172] on input "**" at bounding box center [479, 171] width 16 height 8
type input "***"
click at [473, 194] on input "*" at bounding box center [479, 193] width 16 height 8
click at [492, 0] on html "**********" at bounding box center [261, 0] width 523 height 0
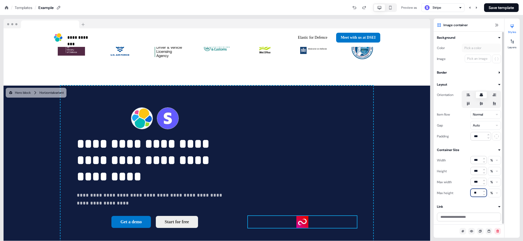
click at [479, 193] on input "**" at bounding box center [479, 193] width 16 height 8
type input "*"
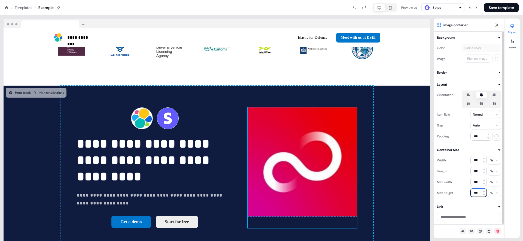
type input "***"
click at [480, 104] on icon at bounding box center [481, 103] width 7 height 4
click at [480, 104] on button "button" at bounding box center [481, 103] width 4 height 4
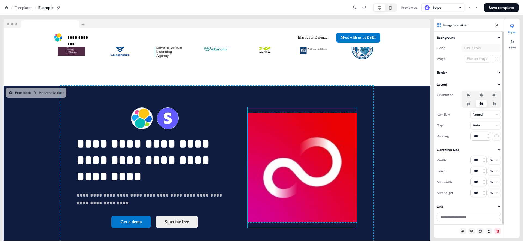
click at [484, 94] on icon at bounding box center [481, 95] width 7 height 4
click at [484, 94] on button "button" at bounding box center [481, 95] width 4 height 4
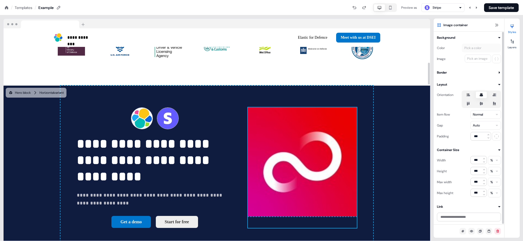
click at [326, 141] on img at bounding box center [302, 161] width 109 height 109
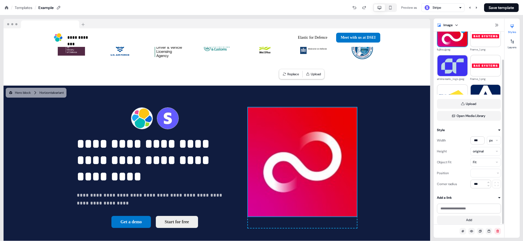
scroll to position [32, 0]
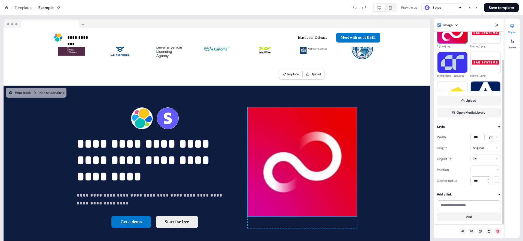
click at [481, 0] on html "**********" at bounding box center [261, 0] width 523 height 0
click at [487, 0] on html "**********" at bounding box center [261, 0] width 523 height 0
click at [357, 163] on div "To pick up a draggable item, press the space bar. While dragging, use the arrow…" at bounding box center [302, 167] width 109 height 121
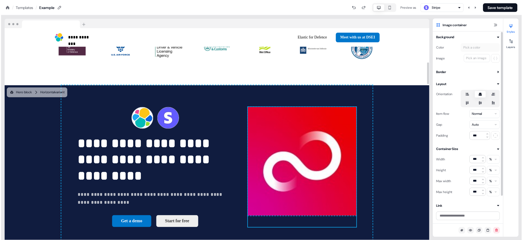
scroll to position [0, 0]
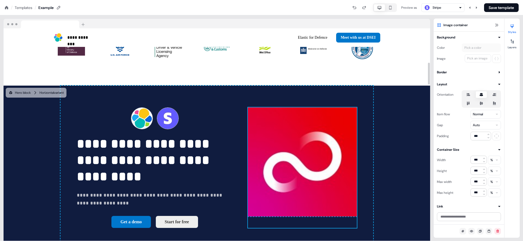
click at [357, 163] on div "To pick up a draggable item, press the space bar. While dragging, use the arrow…" at bounding box center [302, 167] width 109 height 121
click at [483, 102] on icon at bounding box center [482, 103] width 4 height 3
click at [483, 102] on button "button" at bounding box center [481, 103] width 4 height 4
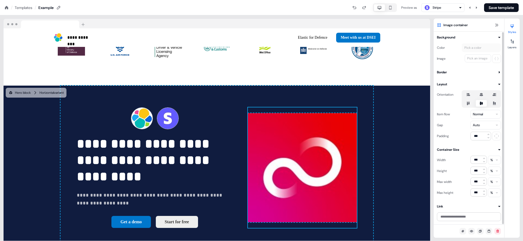
click at [470, 96] on icon at bounding box center [468, 94] width 7 height 4
click at [470, 96] on button "button" at bounding box center [468, 95] width 4 height 4
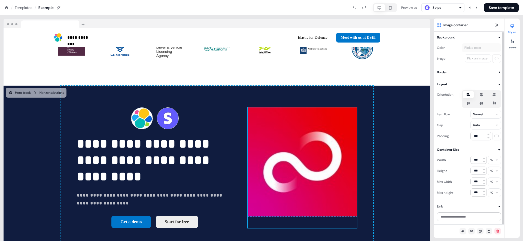
click at [481, 95] on icon at bounding box center [481, 95] width 3 height 4
click at [481, 95] on button "button" at bounding box center [481, 95] width 4 height 4
click at [494, 100] on label at bounding box center [494, 103] width 11 height 7
click at [494, 101] on button "button" at bounding box center [494, 103] width 4 height 4
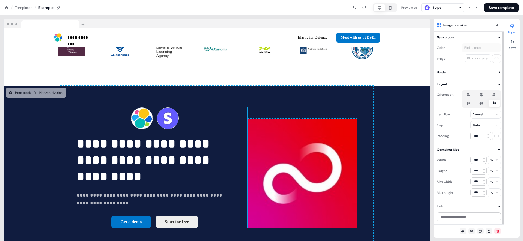
click at [468, 104] on icon at bounding box center [468, 104] width 3 height 4
click at [468, 104] on button "button" at bounding box center [468, 103] width 4 height 4
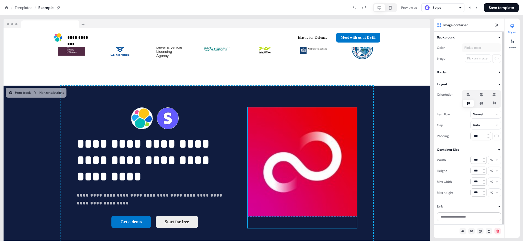
click at [495, 92] on icon at bounding box center [494, 94] width 7 height 4
click at [495, 93] on button "button" at bounding box center [494, 95] width 4 height 4
click at [482, 94] on icon at bounding box center [481, 95] width 3 height 4
click at [482, 94] on button "button" at bounding box center [481, 95] width 4 height 4
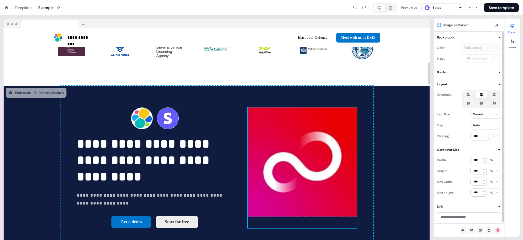
click at [419, 93] on div "**********" at bounding box center [217, 168] width 427 height 164
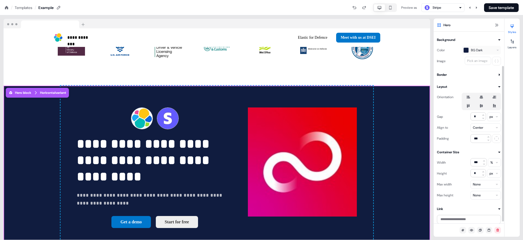
scroll to position [44, 0]
click at [470, 95] on icon at bounding box center [468, 93] width 7 height 4
click at [470, 135] on button "button" at bounding box center [468, 137] width 4 height 4
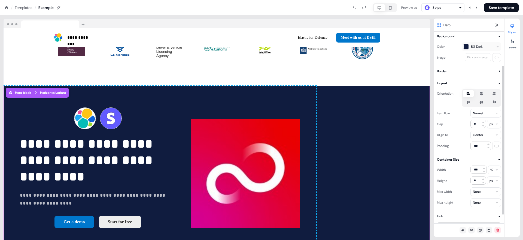
click at [470, 95] on icon at bounding box center [468, 93] width 7 height 4
click at [470, 135] on button "button" at bounding box center [468, 137] width 4 height 4
click at [469, 95] on icon at bounding box center [469, 93] width 4 height 3
click at [469, 135] on button "button" at bounding box center [468, 137] width 4 height 4
click at [478, 93] on icon at bounding box center [481, 93] width 7 height 4
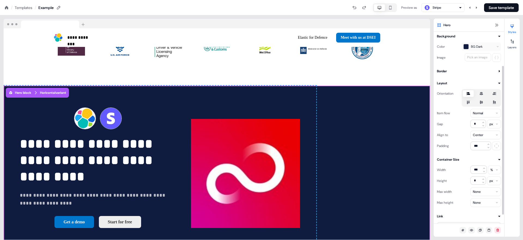
click at [479, 135] on button "button" at bounding box center [481, 137] width 4 height 4
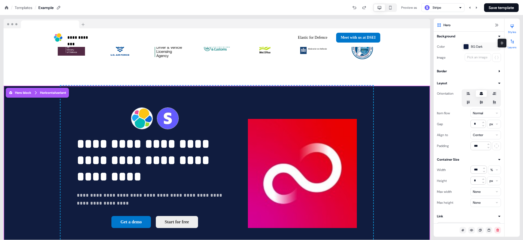
click at [514, 41] on icon at bounding box center [512, 41] width 4 height 4
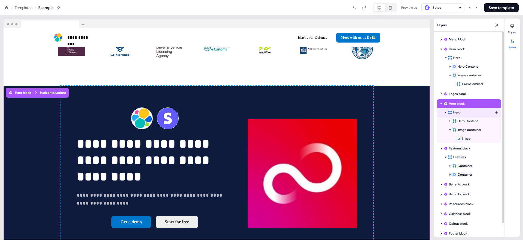
click at [483, 112] on div "Hero" at bounding box center [471, 112] width 47 height 5
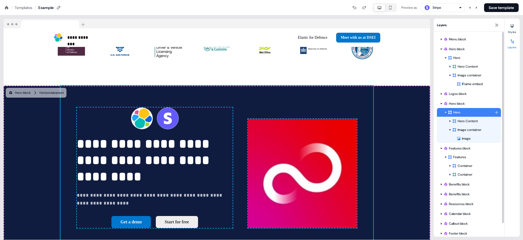
scroll to position [338, 0]
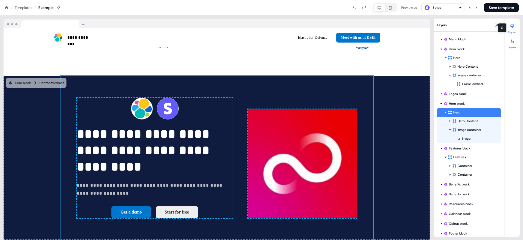
click at [515, 29] on div at bounding box center [512, 26] width 9 height 9
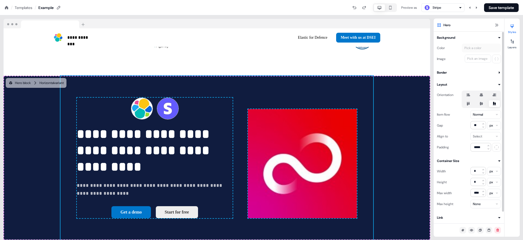
click at [480, 94] on icon at bounding box center [481, 95] width 7 height 4
click at [480, 94] on button "button" at bounding box center [481, 95] width 4 height 4
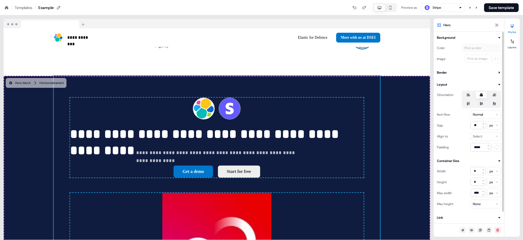
click at [481, 102] on icon at bounding box center [481, 103] width 7 height 4
click at [481, 102] on button "button" at bounding box center [481, 103] width 4 height 4
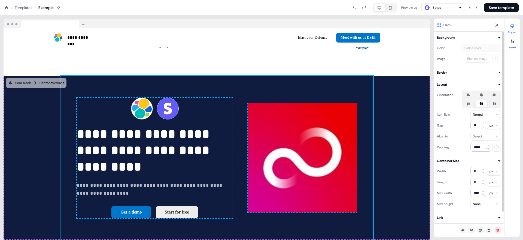
click at [469, 95] on icon at bounding box center [469, 94] width 4 height 3
click at [469, 95] on button "button" at bounding box center [468, 95] width 4 height 4
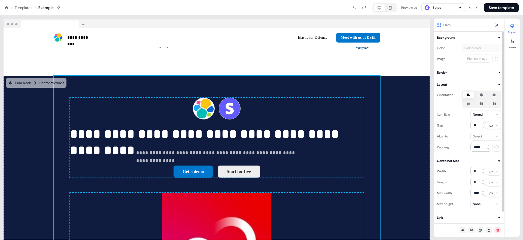
click at [469, 95] on icon at bounding box center [469, 94] width 4 height 3
click at [469, 95] on button "button" at bounding box center [468, 95] width 4 height 4
click at [481, 95] on icon at bounding box center [481, 95] width 3 height 4
click at [481, 95] on button "button" at bounding box center [481, 95] width 4 height 4
click at [493, 96] on icon at bounding box center [494, 95] width 7 height 4
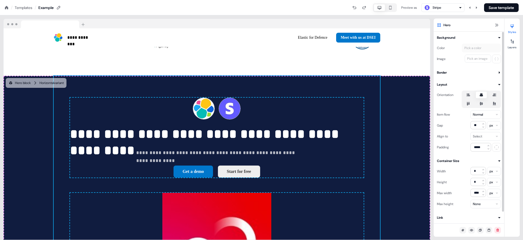
click at [493, 96] on button "button" at bounding box center [494, 95] width 4 height 4
click at [494, 102] on icon at bounding box center [494, 104] width 3 height 4
click at [494, 102] on button "button" at bounding box center [494, 103] width 4 height 4
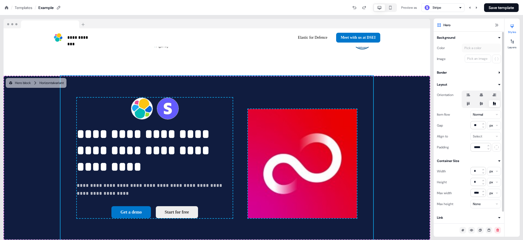
click at [482, 102] on icon at bounding box center [481, 103] width 7 height 4
click at [482, 102] on button "button" at bounding box center [481, 103] width 4 height 4
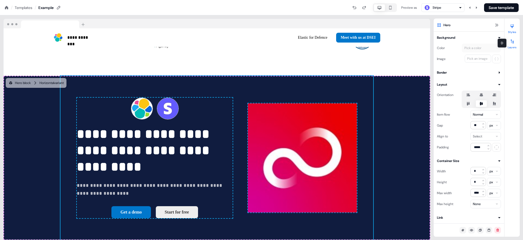
click at [514, 46] on button "Layers" at bounding box center [512, 43] width 15 height 12
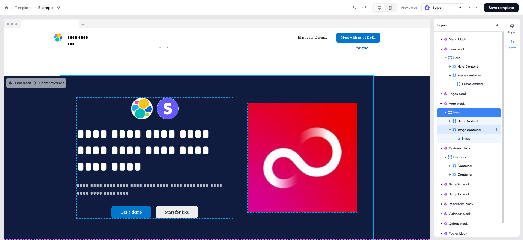
click at [452, 129] on div at bounding box center [450, 130] width 4 height 4
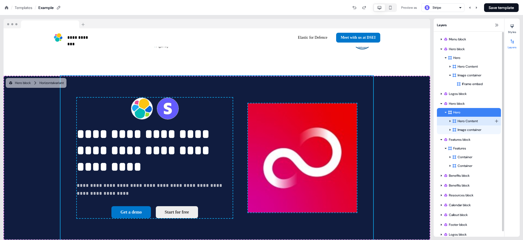
click at [465, 123] on div "Hero Content" at bounding box center [473, 120] width 42 height 5
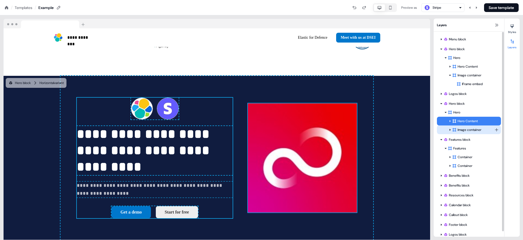
click at [467, 130] on div "Image container" at bounding box center [473, 129] width 42 height 5
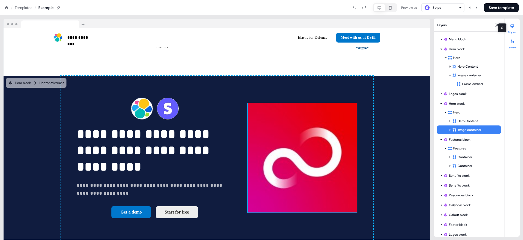
click at [513, 32] on button "Styles" at bounding box center [512, 28] width 15 height 12
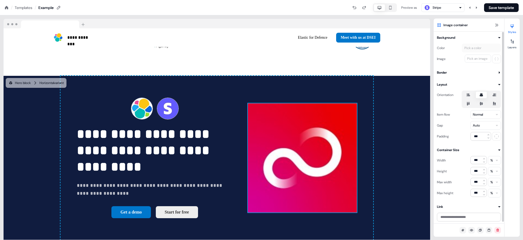
click at [469, 94] on icon at bounding box center [469, 94] width 4 height 3
click at [469, 94] on button "button" at bounding box center [468, 95] width 4 height 4
click at [481, 95] on icon at bounding box center [481, 95] width 3 height 4
click at [481, 95] on button "button" at bounding box center [481, 95] width 4 height 4
click at [512, 41] on icon at bounding box center [512, 41] width 4 height 4
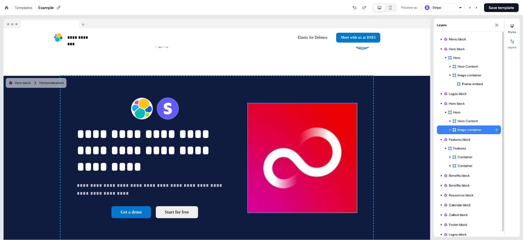
click at [497, 0] on html "**********" at bounding box center [261, 0] width 523 height 0
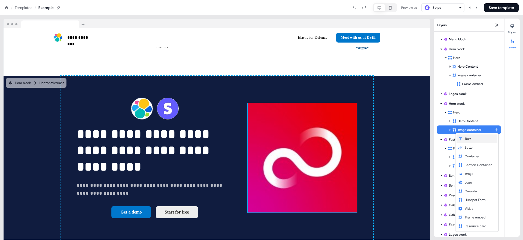
click at [479, 139] on div "Text" at bounding box center [477, 138] width 41 height 9
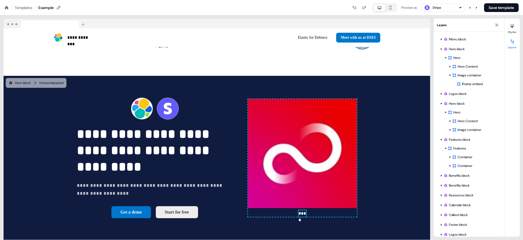
click at [512, 97] on div "Styles Layers" at bounding box center [512, 128] width 15 height 218
click at [515, 24] on div at bounding box center [512, 26] width 9 height 9
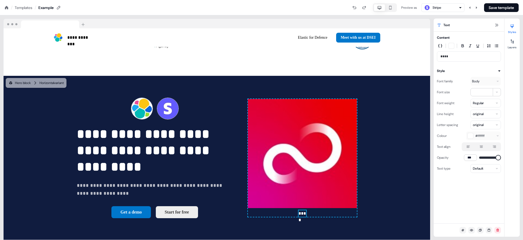
click at [511, 52] on div "Styles Layers" at bounding box center [512, 128] width 15 height 218
click at [512, 47] on button "Layers" at bounding box center [512, 43] width 15 height 12
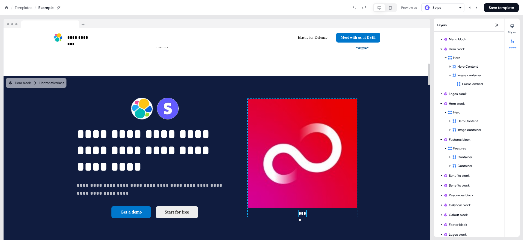
click at [357, 166] on div "**** To pick up a draggable item, press the space bar. While dragging, use the …" at bounding box center [302, 158] width 109 height 118
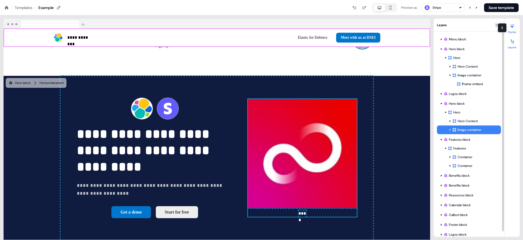
click at [514, 33] on button "Styles" at bounding box center [512, 28] width 15 height 12
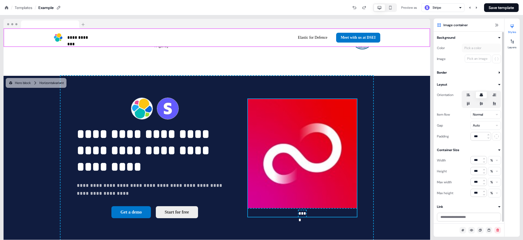
click at [470, 95] on icon at bounding box center [468, 95] width 7 height 4
click at [470, 95] on button "button" at bounding box center [468, 95] width 4 height 4
click at [484, 94] on icon at bounding box center [481, 95] width 7 height 4
click at [484, 94] on button "button" at bounding box center [481, 95] width 4 height 4
click at [480, 103] on icon at bounding box center [482, 103] width 4 height 3
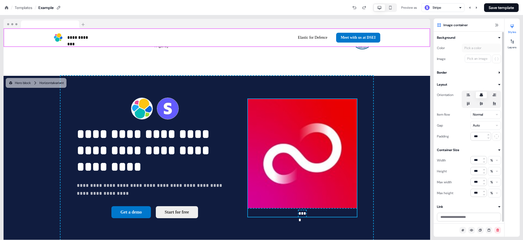
click at [480, 103] on button "button" at bounding box center [481, 103] width 4 height 4
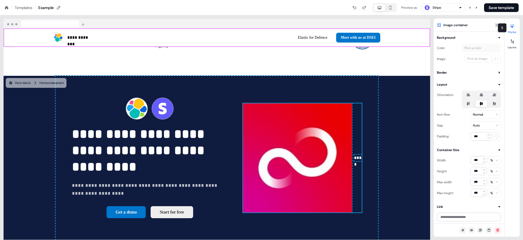
click at [514, 27] on div at bounding box center [512, 26] width 9 height 9
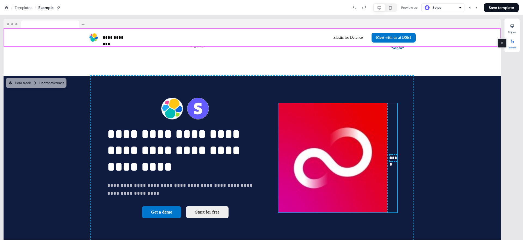
click at [511, 42] on icon at bounding box center [512, 41] width 4 height 4
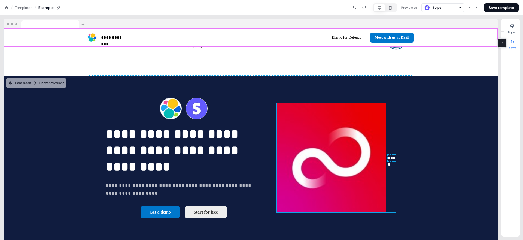
scroll to position [5, 0]
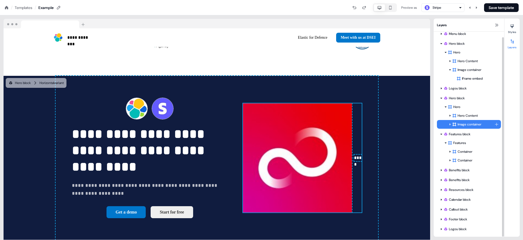
click at [451, 125] on div "Image container" at bounding box center [469, 124] width 64 height 9
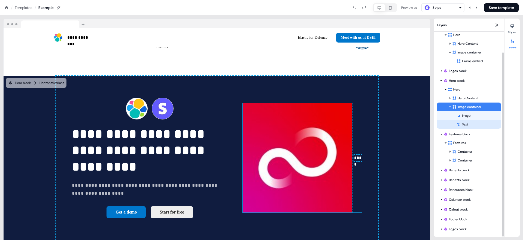
click at [469, 123] on div "Text" at bounding box center [479, 124] width 44 height 5
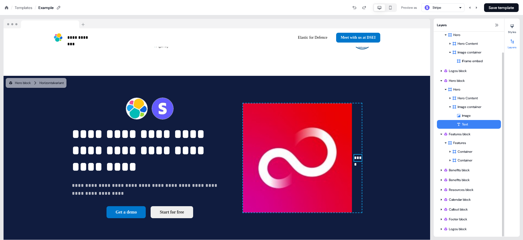
click at [469, 123] on div "Text" at bounding box center [479, 124] width 44 height 5
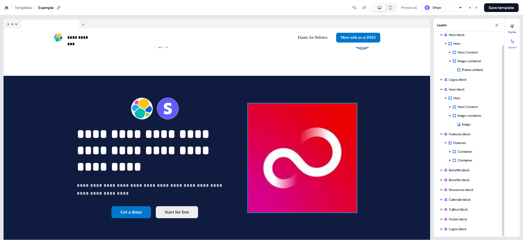
scroll to position [14, 0]
click at [357, 103] on div "To pick up a draggable item, press the space bar. While dragging, use the arrow…" at bounding box center [302, 157] width 109 height 109
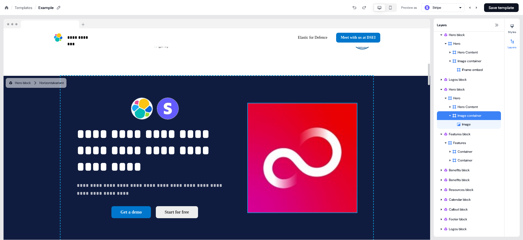
click at [357, 103] on div "To pick up a draggable item, press the space bar. While dragging, use the arrow…" at bounding box center [302, 157] width 109 height 109
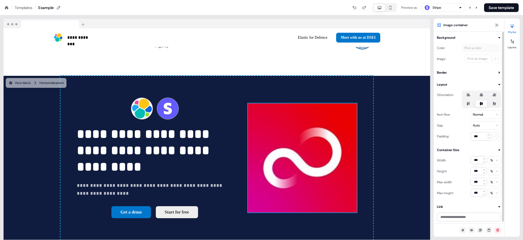
click at [483, 94] on icon at bounding box center [481, 95] width 3 height 4
click at [483, 94] on button "button" at bounding box center [481, 95] width 4 height 4
click at [304, 123] on img at bounding box center [302, 157] width 109 height 109
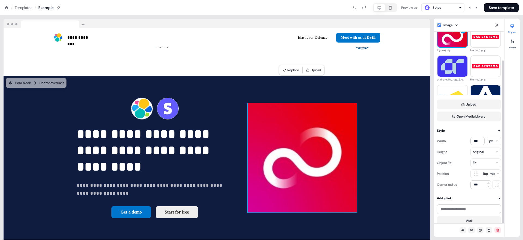
scroll to position [34, 0]
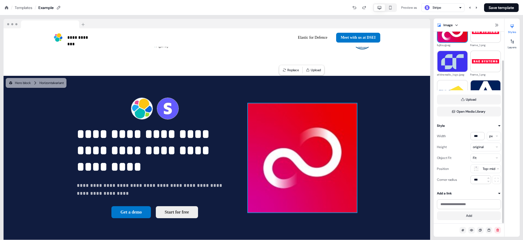
click at [488, 0] on html "**********" at bounding box center [261, 0] width 523 height 0
click at [480, 0] on html "**********" at bounding box center [261, 0] width 523 height 0
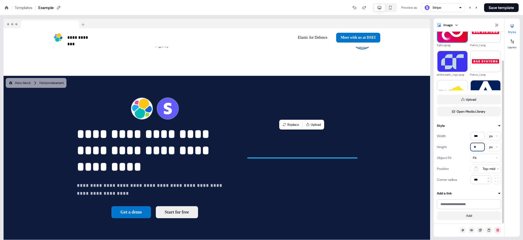
click at [474, 144] on input "*" at bounding box center [478, 147] width 14 height 8
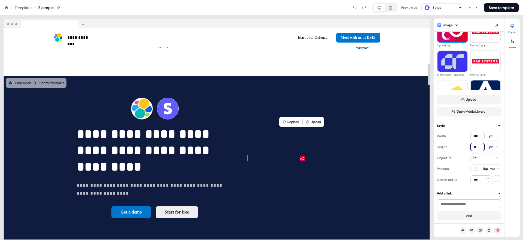
type input "*"
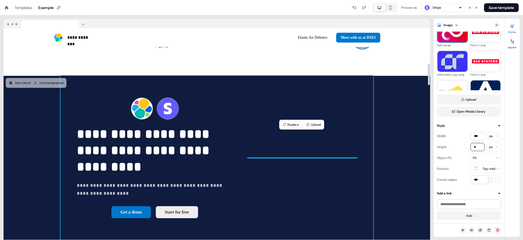
click at [373, 163] on div "**********" at bounding box center [216, 158] width 313 height 164
type input "*"
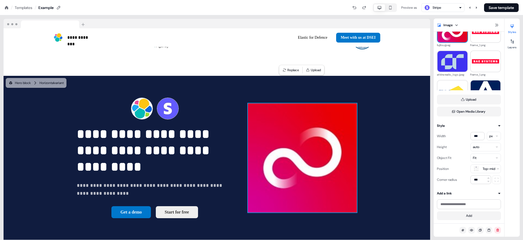
click at [456, 0] on html "**********" at bounding box center [261, 0] width 523 height 0
click at [372, 0] on html "**********" at bounding box center [261, 0] width 523 height 0
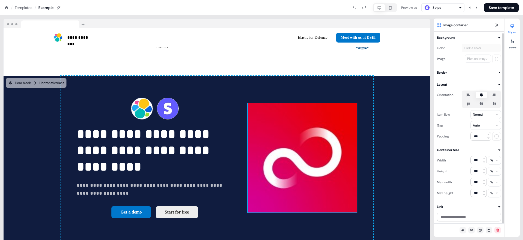
scroll to position [1, 0]
click at [249, 153] on img at bounding box center [302, 157] width 109 height 109
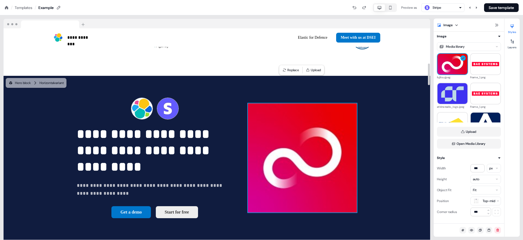
click at [293, 146] on img at bounding box center [302, 157] width 109 height 109
click at [475, 136] on button "Upload" at bounding box center [469, 132] width 64 height 10
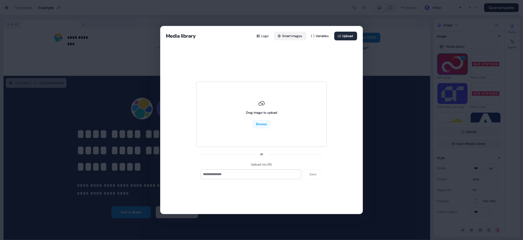
click at [281, 39] on button "Smart images" at bounding box center [290, 36] width 32 height 9
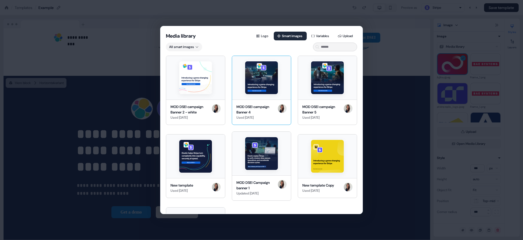
click at [262, 82] on img at bounding box center [261, 77] width 33 height 33
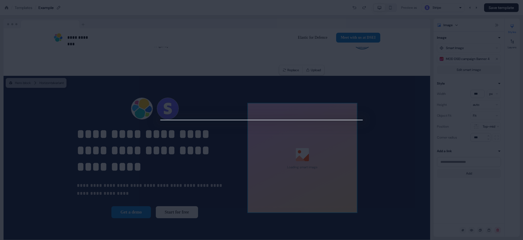
scroll to position [0, 0]
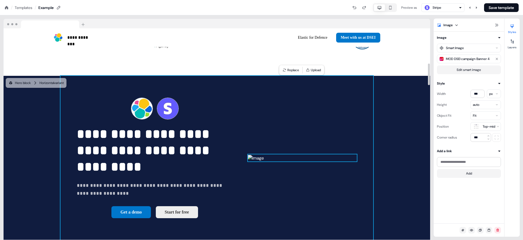
click at [368, 202] on div "**********" at bounding box center [216, 158] width 313 height 164
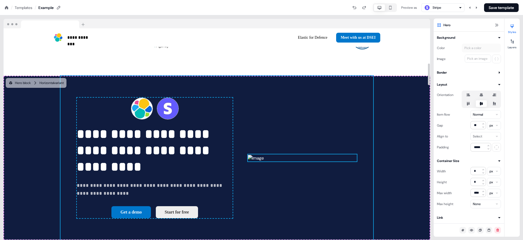
click at [291, 161] on img at bounding box center [302, 158] width 109 height 7
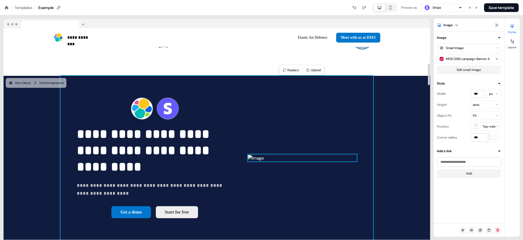
click at [373, 144] on div "**********" at bounding box center [216, 158] width 313 height 164
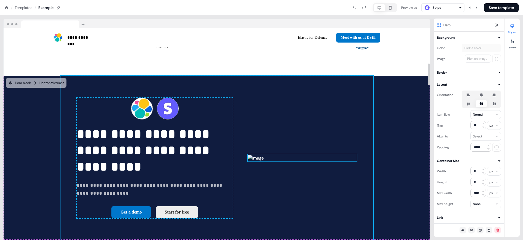
click at [284, 155] on img at bounding box center [302, 158] width 109 height 7
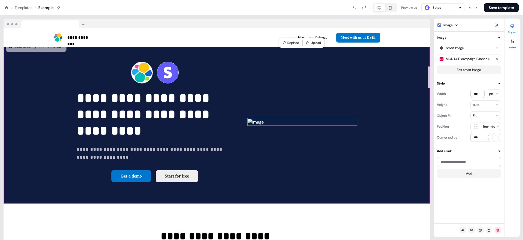
scroll to position [382, 0]
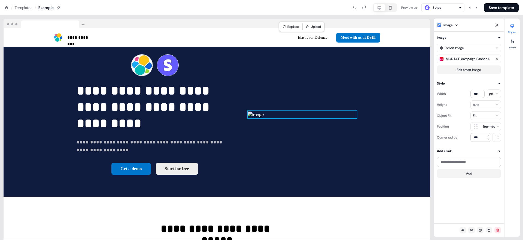
click at [487, 116] on div "Fit" at bounding box center [486, 115] width 31 height 9
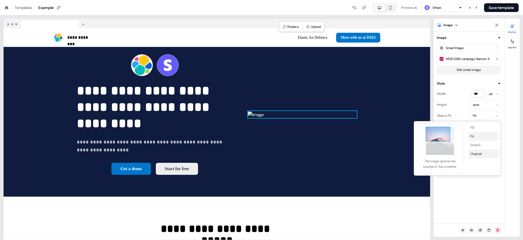
click at [475, 153] on button "Original" at bounding box center [483, 153] width 31 height 9
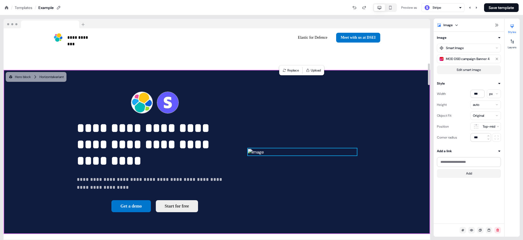
scroll to position [338, 0]
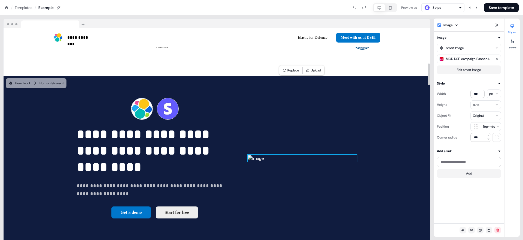
click at [490, 116] on div "Original" at bounding box center [486, 115] width 31 height 9
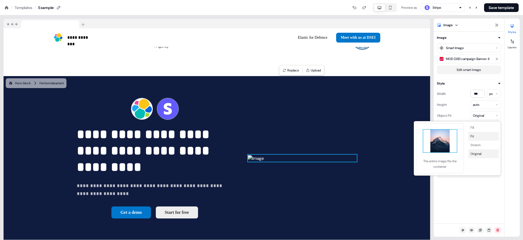
click at [475, 136] on button "Fit" at bounding box center [483, 136] width 31 height 9
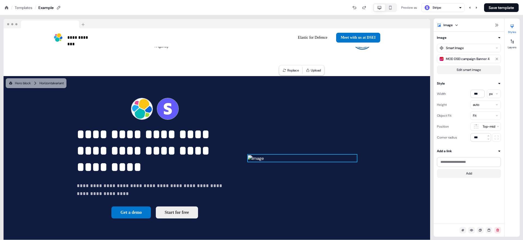
click at [487, 116] on div "Fit" at bounding box center [486, 115] width 31 height 9
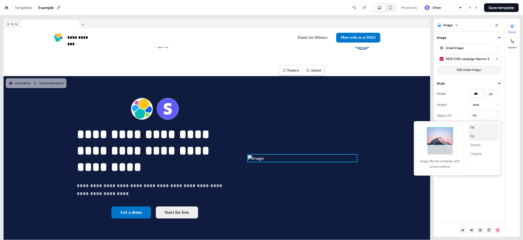
click at [475, 123] on button "Fill" at bounding box center [483, 127] width 31 height 9
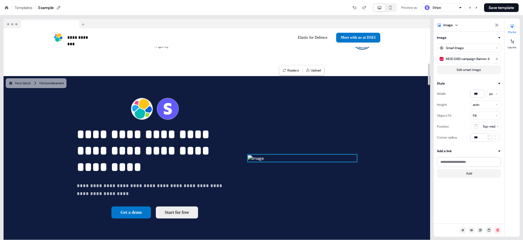
click at [357, 154] on div "To pick up a draggable item, press the space bar. While dragging, use the arrow…" at bounding box center [302, 157] width 109 height 7
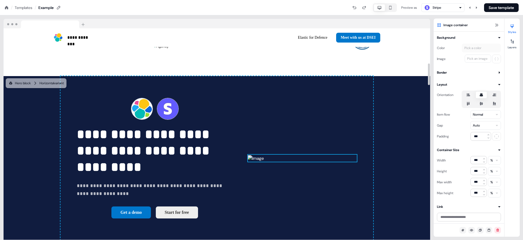
click at [357, 154] on div "To pick up a draggable item, press the space bar. While dragging, use the arrow…" at bounding box center [302, 157] width 109 height 7
click at [474, 171] on input "***" at bounding box center [479, 171] width 16 height 8
type input "***"
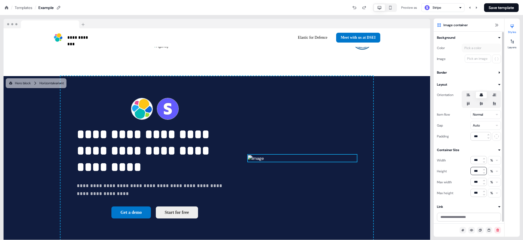
click at [495, 0] on html "**********" at bounding box center [261, 0] width 523 height 0
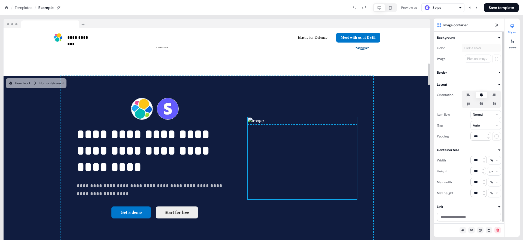
click at [366, 193] on div "**********" at bounding box center [216, 158] width 313 height 164
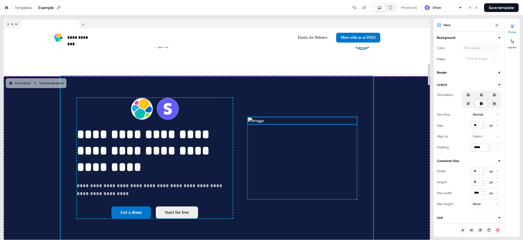
click at [317, 124] on img at bounding box center [302, 120] width 109 height 7
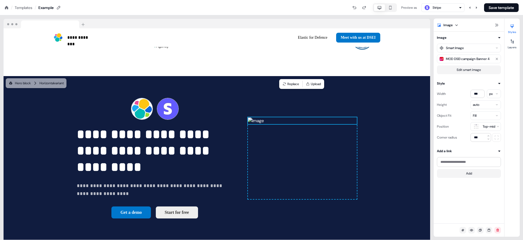
click at [483, 0] on html "**********" at bounding box center [261, 0] width 523 height 0
click at [498, 0] on html "**********" at bounding box center [261, 0] width 523 height 0
click at [311, 124] on img at bounding box center [302, 120] width 109 height 7
click at [477, 94] on input "***" at bounding box center [478, 94] width 14 height 8
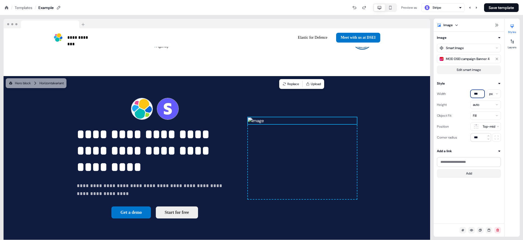
click at [477, 94] on input "***" at bounding box center [478, 94] width 14 height 8
click at [498, 0] on html "**********" at bounding box center [261, 0] width 523 height 0
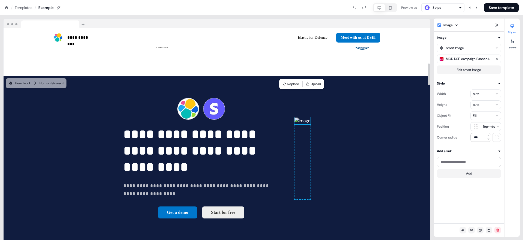
click at [311, 140] on div "To pick up a draggable item, press the space bar. While dragging, use the arrow…" at bounding box center [303, 158] width 16 height 82
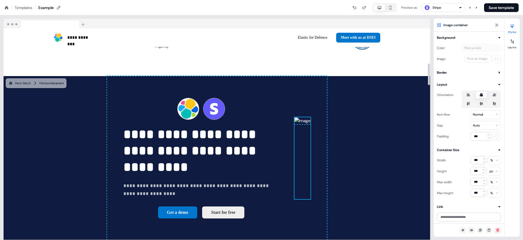
click at [327, 76] on div "**********" at bounding box center [217, 158] width 220 height 164
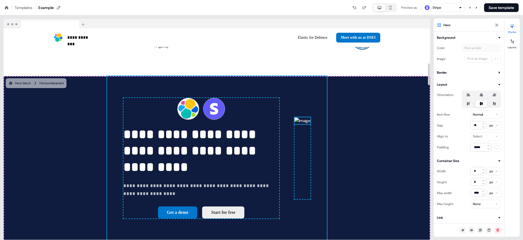
click at [311, 124] on img at bounding box center [303, 120] width 16 height 7
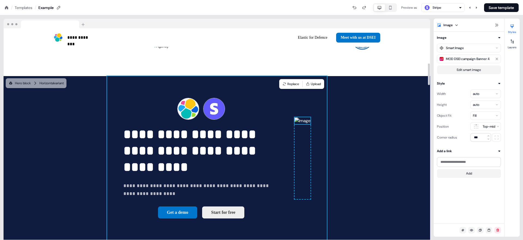
click at [322, 187] on div "**********" at bounding box center [217, 158] width 220 height 164
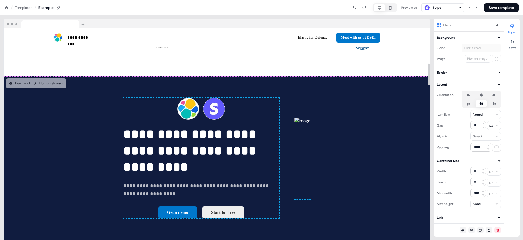
click at [410, 92] on div "**********" at bounding box center [217, 158] width 427 height 164
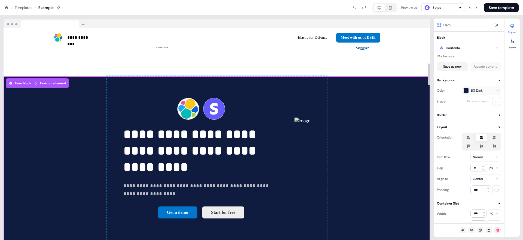
click at [410, 92] on div "**********" at bounding box center [217, 158] width 427 height 164
click at [30, 80] on div "Hero block" at bounding box center [19, 82] width 23 height 5
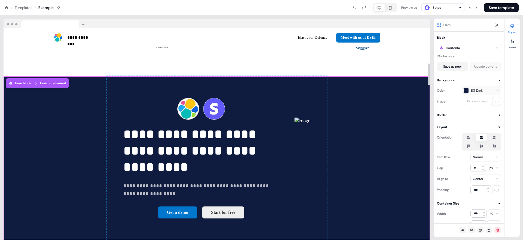
click at [30, 80] on div "Hero block" at bounding box center [19, 82] width 23 height 5
click at [51, 80] on div "Horizontal variant" at bounding box center [53, 82] width 26 height 5
click at [479, 50] on div "Horizontal" at bounding box center [469, 48] width 64 height 9
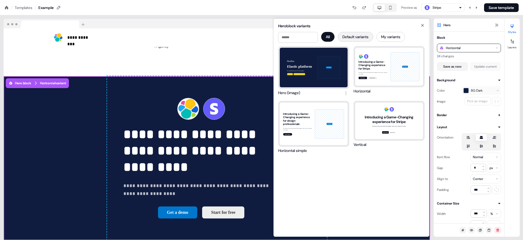
click at [361, 37] on button "Default variants" at bounding box center [355, 37] width 35 height 10
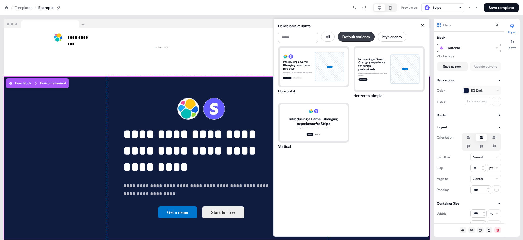
click at [361, 37] on button "Default variants" at bounding box center [356, 37] width 37 height 10
click at [401, 34] on button "My variants" at bounding box center [392, 37] width 29 height 10
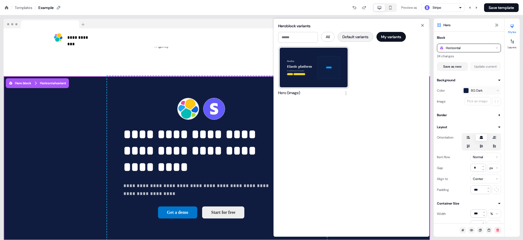
click at [373, 37] on button "Default variants" at bounding box center [355, 37] width 35 height 10
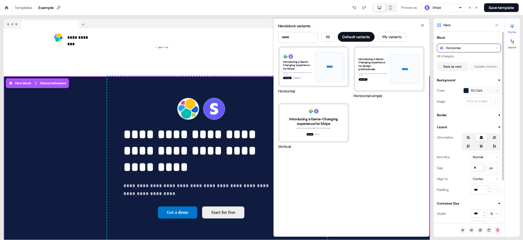
click at [497, 27] on icon at bounding box center [497, 25] width 4 height 4
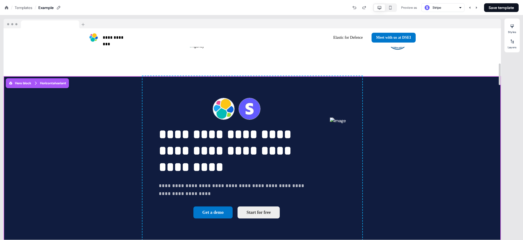
click at [446, 112] on div "**********" at bounding box center [253, 158] width 498 height 164
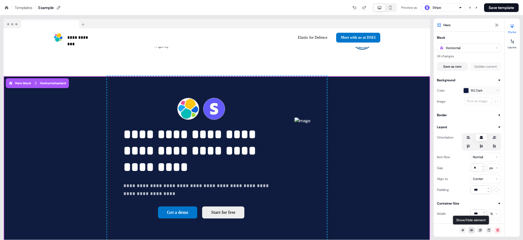
click at [471, 231] on icon at bounding box center [471, 229] width 3 height 3
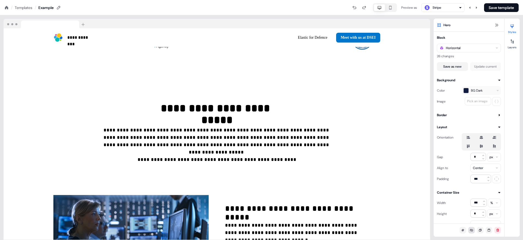
click at [471, 231] on icon at bounding box center [471, 229] width 3 height 3
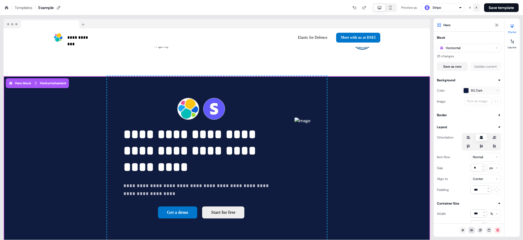
click at [476, 8] on icon at bounding box center [476, 7] width 1 height 2
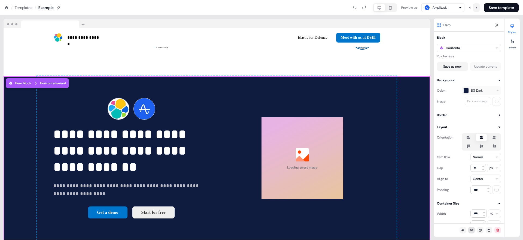
click at [476, 8] on icon at bounding box center [476, 7] width 1 height 2
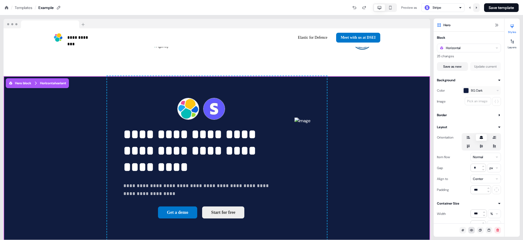
click at [475, 8] on icon at bounding box center [476, 7] width 3 height 3
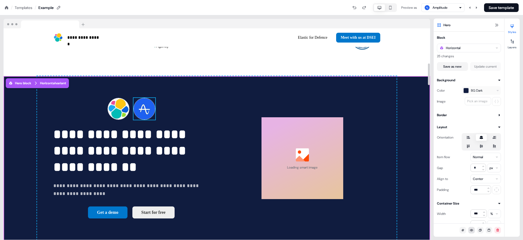
click at [146, 98] on img at bounding box center [145, 109] width 22 height 22
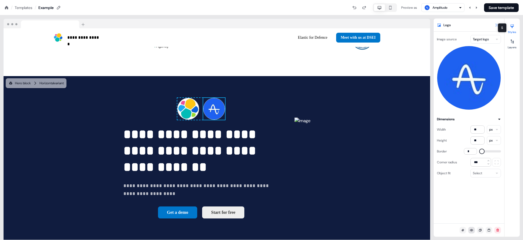
click at [496, 26] on icon at bounding box center [497, 25] width 4 height 4
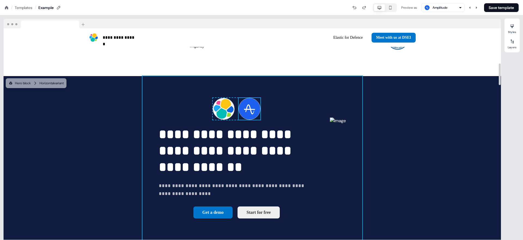
click at [362, 134] on div "**********" at bounding box center [253, 158] width 220 height 164
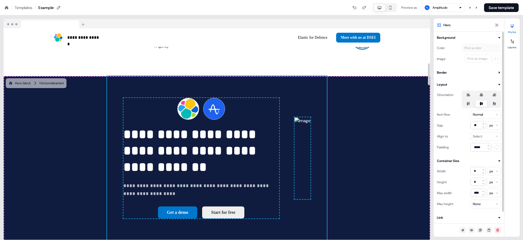
click at [467, 138] on div "Align to Select" at bounding box center [469, 136] width 64 height 9
click at [418, 139] on div "**********" at bounding box center [217, 158] width 427 height 164
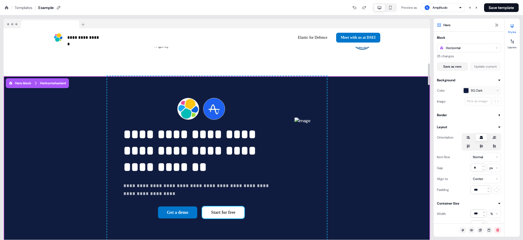
click at [202, 206] on button "Start for free" at bounding box center [223, 212] width 42 height 12
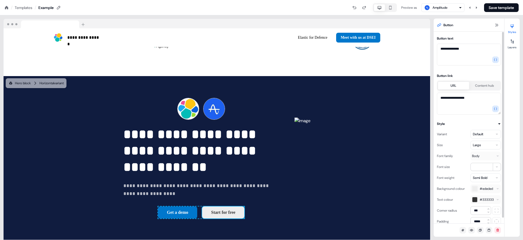
scroll to position [6, 0]
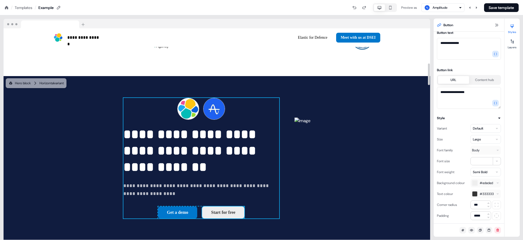
click at [192, 190] on div "**********" at bounding box center [201, 158] width 156 height 121
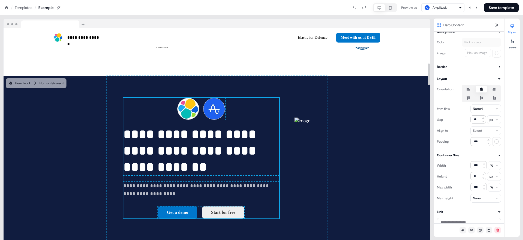
click at [192, 190] on div "**********" at bounding box center [201, 158] width 156 height 121
click at [197, 126] on p "**********" at bounding box center [201, 150] width 156 height 49
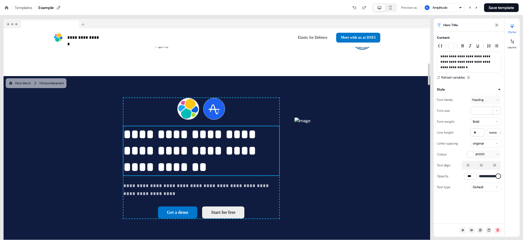
scroll to position [0, 0]
click at [509, 44] on div at bounding box center [512, 41] width 9 height 9
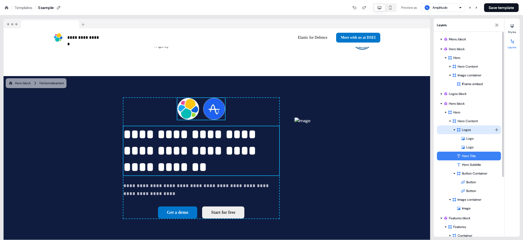
click at [456, 131] on div at bounding box center [454, 130] width 4 height 4
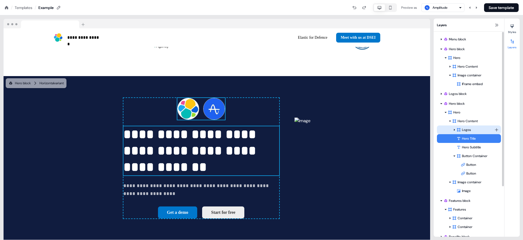
click at [463, 129] on div "Logos" at bounding box center [476, 129] width 38 height 5
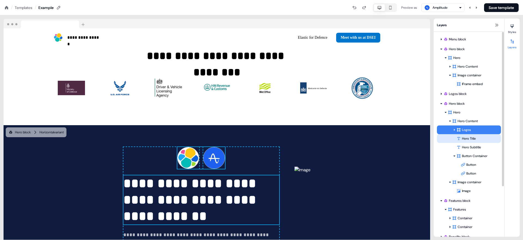
click at [464, 137] on div "Hero Title" at bounding box center [479, 138] width 44 height 5
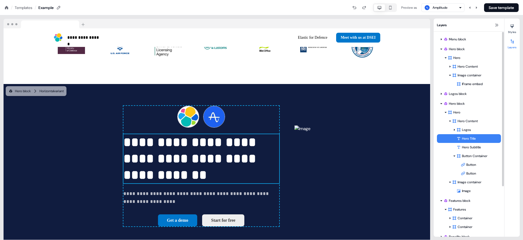
scroll to position [331, 0]
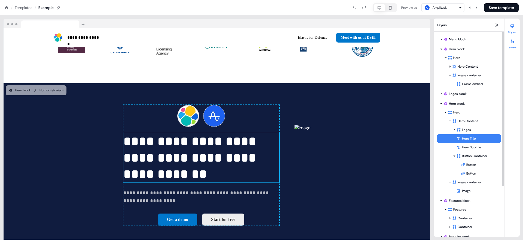
click at [512, 25] on icon at bounding box center [512, 26] width 4 height 4
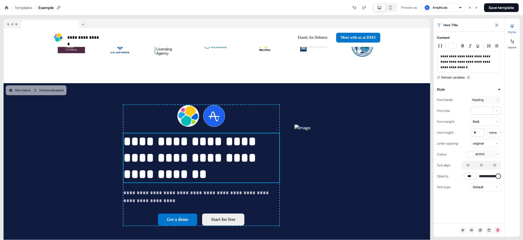
click at [480, 164] on icon at bounding box center [481, 165] width 7 height 4
click at [480, 164] on button "button" at bounding box center [481, 165] width 4 height 4
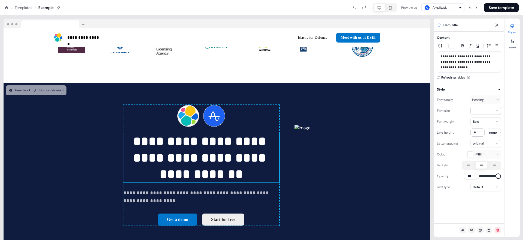
click at [482, 164] on icon at bounding box center [481, 165] width 7 height 4
click at [482, 164] on button "button" at bounding box center [481, 165] width 4 height 4
click at [461, 171] on div "Font family Heading Font size ** Font weight Bold Line height * none Letter spa…" at bounding box center [469, 141] width 64 height 99
click at [466, 166] on icon at bounding box center [468, 165] width 7 height 4
click at [466, 166] on button "button" at bounding box center [468, 165] width 4 height 4
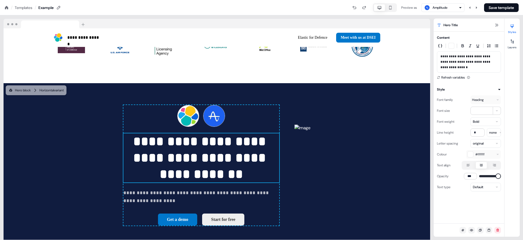
click at [466, 166] on icon at bounding box center [468, 165] width 7 height 4
click at [466, 166] on button "button" at bounding box center [468, 165] width 4 height 4
click at [466, 166] on icon at bounding box center [468, 165] width 7 height 4
click at [466, 166] on button "button" at bounding box center [468, 165] width 4 height 4
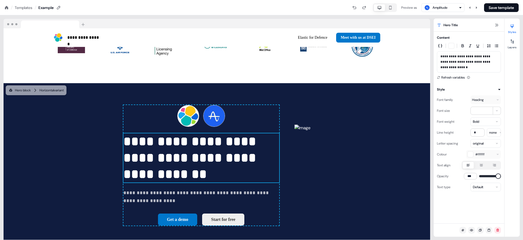
click at [507, 49] on div "Styles Layers" at bounding box center [512, 128] width 15 height 218
click at [514, 43] on div at bounding box center [512, 41] width 9 height 9
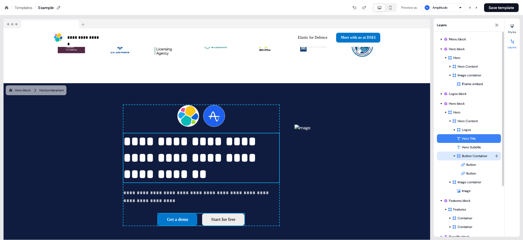
scroll to position [6, 0]
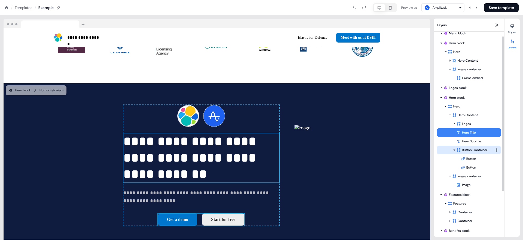
click at [473, 149] on div "Button Container" at bounding box center [476, 149] width 38 height 5
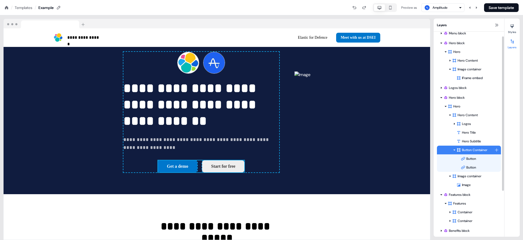
scroll to position [393, 0]
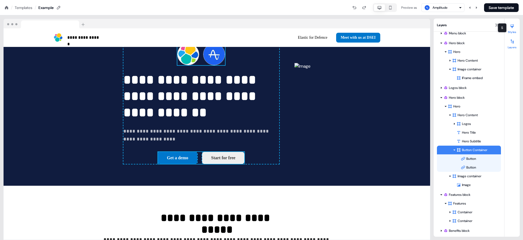
click at [518, 26] on button "Styles" at bounding box center [512, 28] width 15 height 12
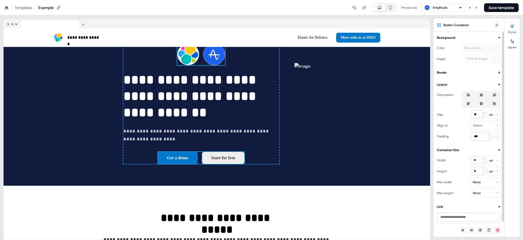
click at [481, 104] on icon at bounding box center [481, 103] width 7 height 4
click at [481, 104] on button "button" at bounding box center [481, 103] width 4 height 4
click at [482, 93] on icon at bounding box center [481, 95] width 7 height 4
click at [482, 93] on button "button" at bounding box center [481, 95] width 4 height 4
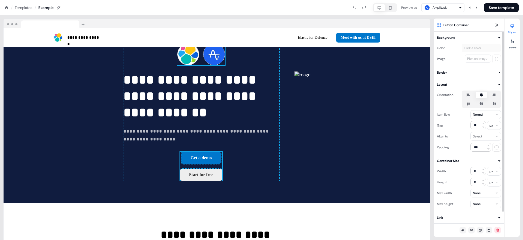
click at [495, 104] on icon at bounding box center [494, 104] width 3 height 4
click at [495, 104] on button "button" at bounding box center [494, 103] width 4 height 4
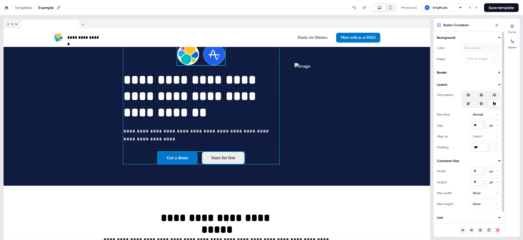
click at [482, 104] on icon at bounding box center [482, 103] width 4 height 3
click at [482, 104] on button "button" at bounding box center [481, 103] width 4 height 4
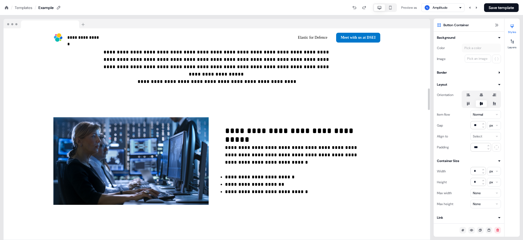
scroll to position [581, 0]
